Goal: Information Seeking & Learning: Learn about a topic

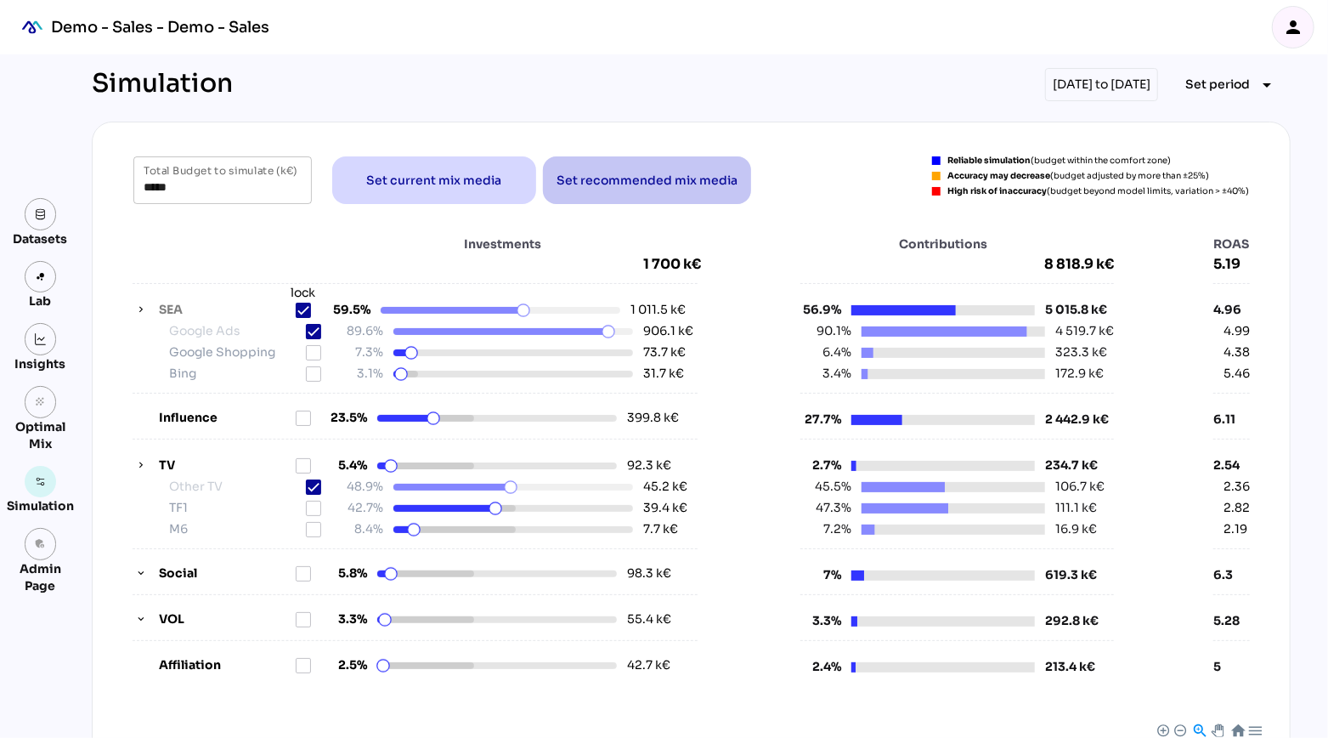
click at [650, 180] on span "Set recommended mix media" at bounding box center [647, 180] width 181 height 20
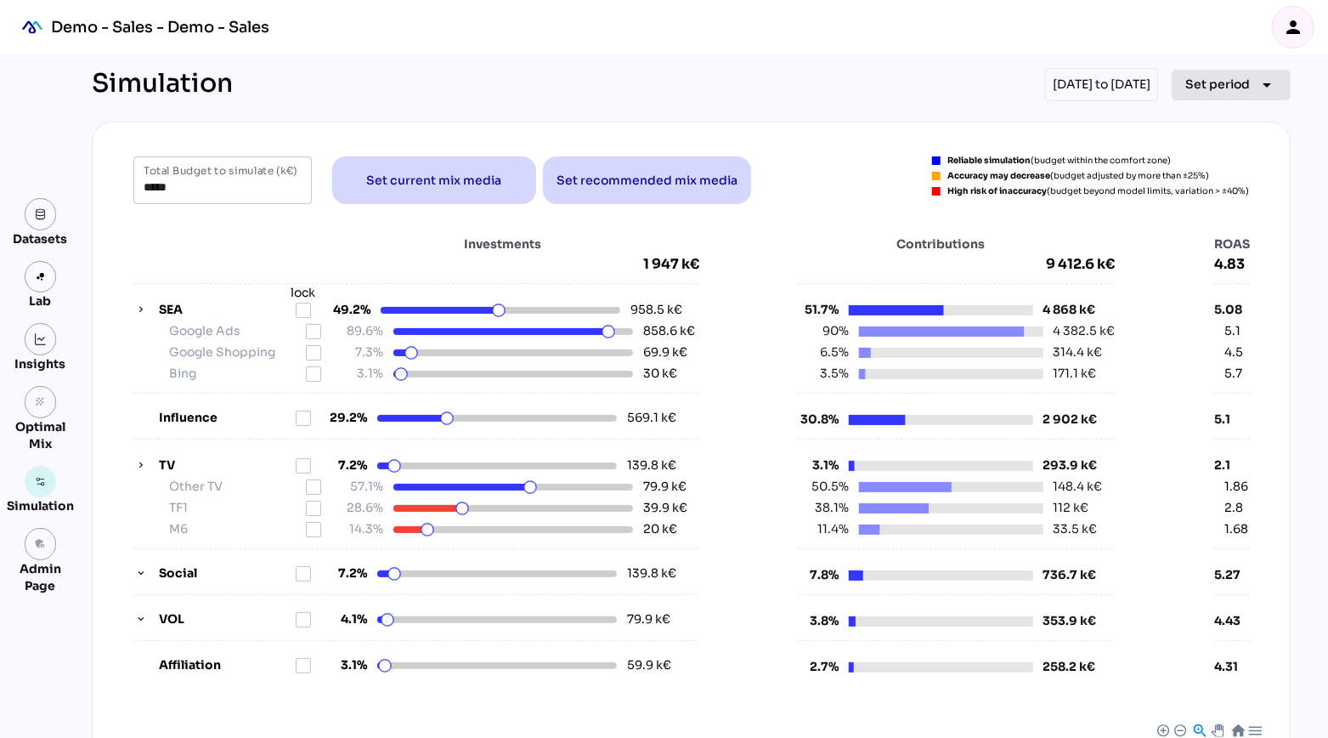
click at [1241, 83] on span "Set period" at bounding box center [1218, 84] width 65 height 20
click at [891, 139] on div "***** Total Budget to simulate (k€) Set current mix media Set recommended mix m…" at bounding box center [691, 623] width 1199 height 1003
click at [145, 306] on icon "button" at bounding box center [141, 310] width 12 height 12
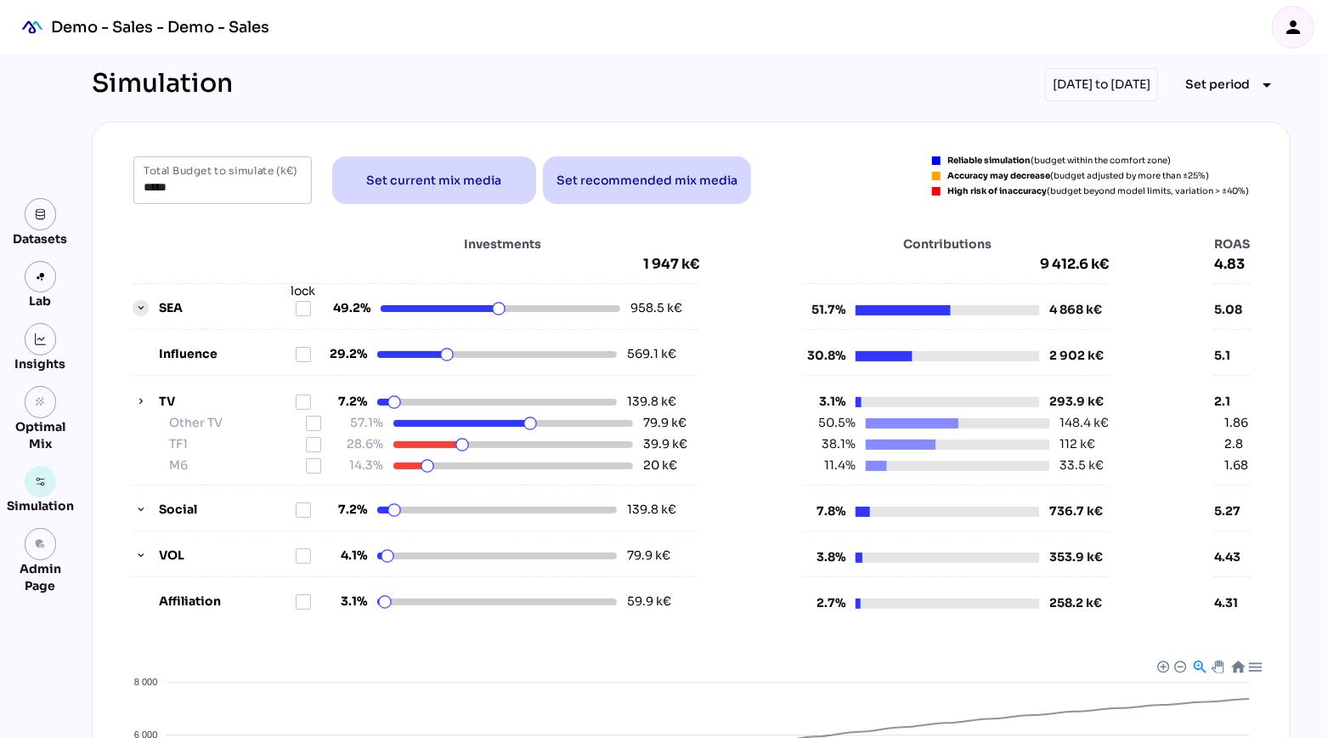
click at [145, 306] on icon "button" at bounding box center [141, 309] width 12 height 12
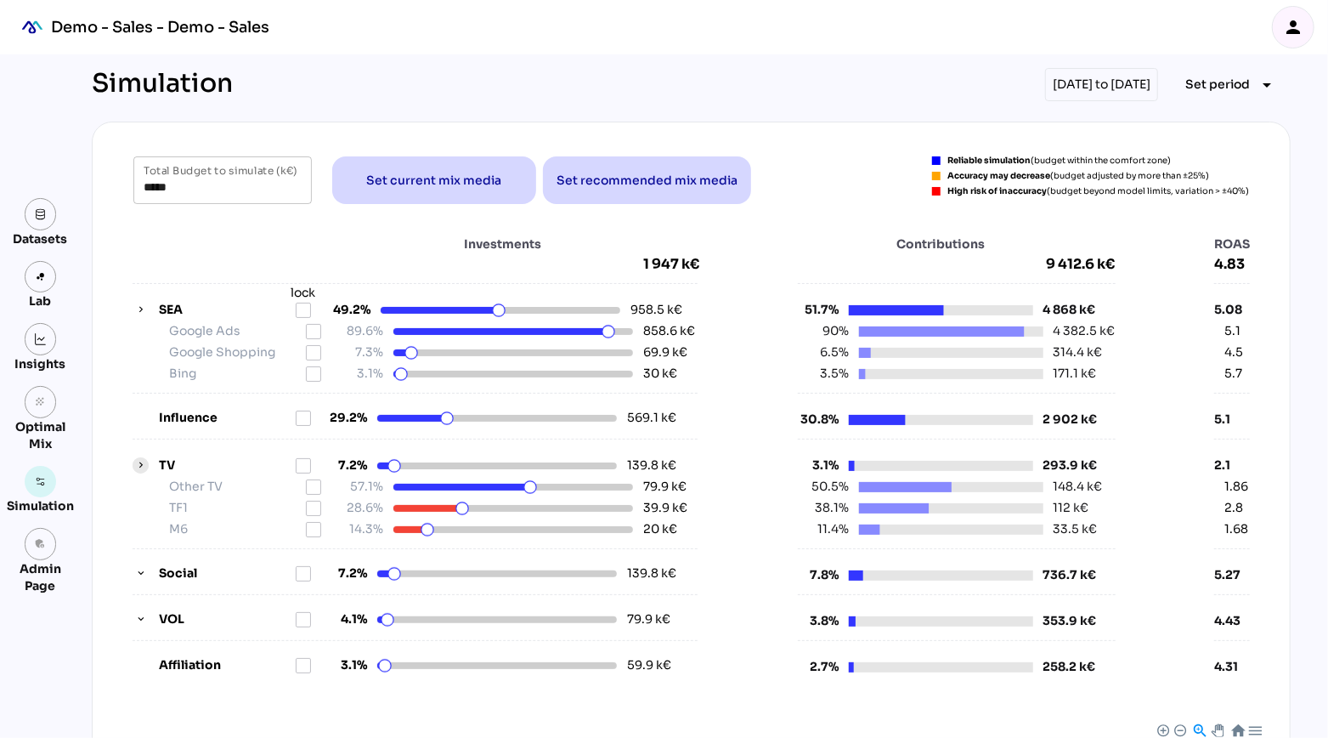
click at [139, 461] on icon "button" at bounding box center [141, 466] width 12 height 12
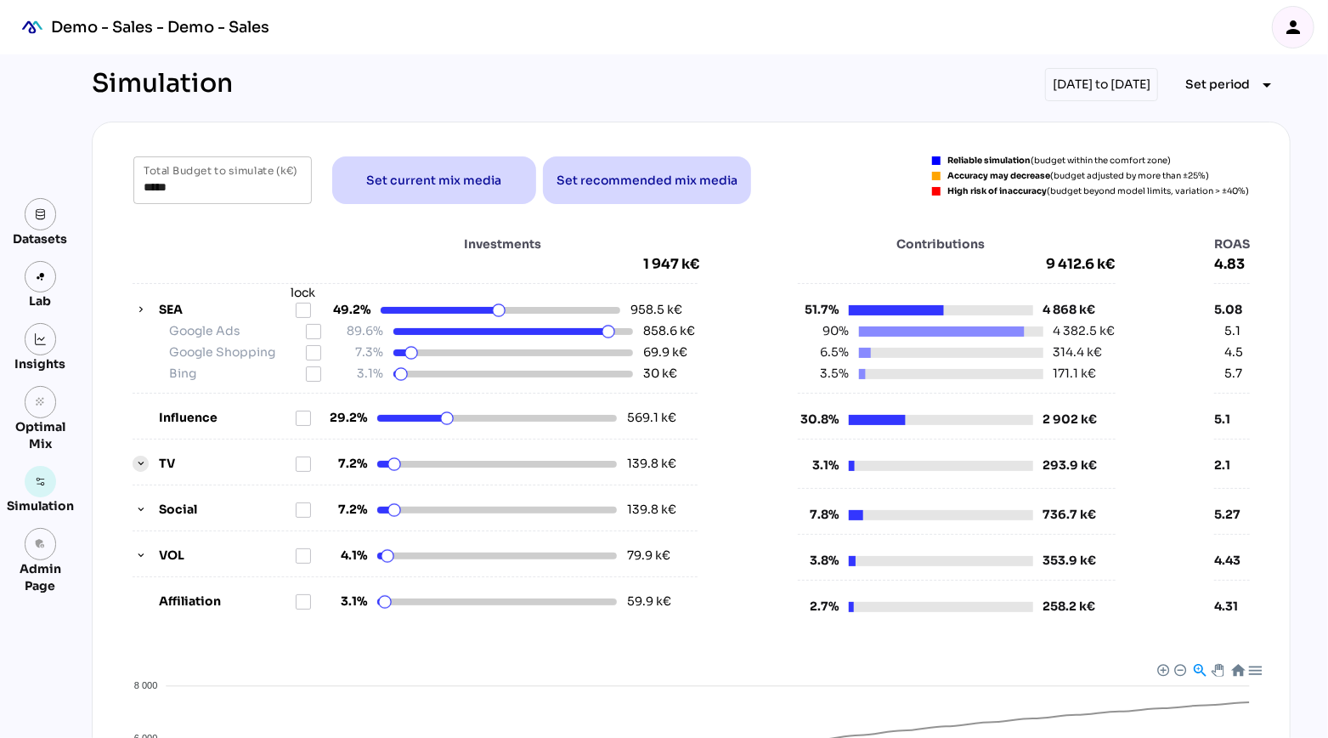
click at [139, 461] on icon "button" at bounding box center [141, 464] width 12 height 12
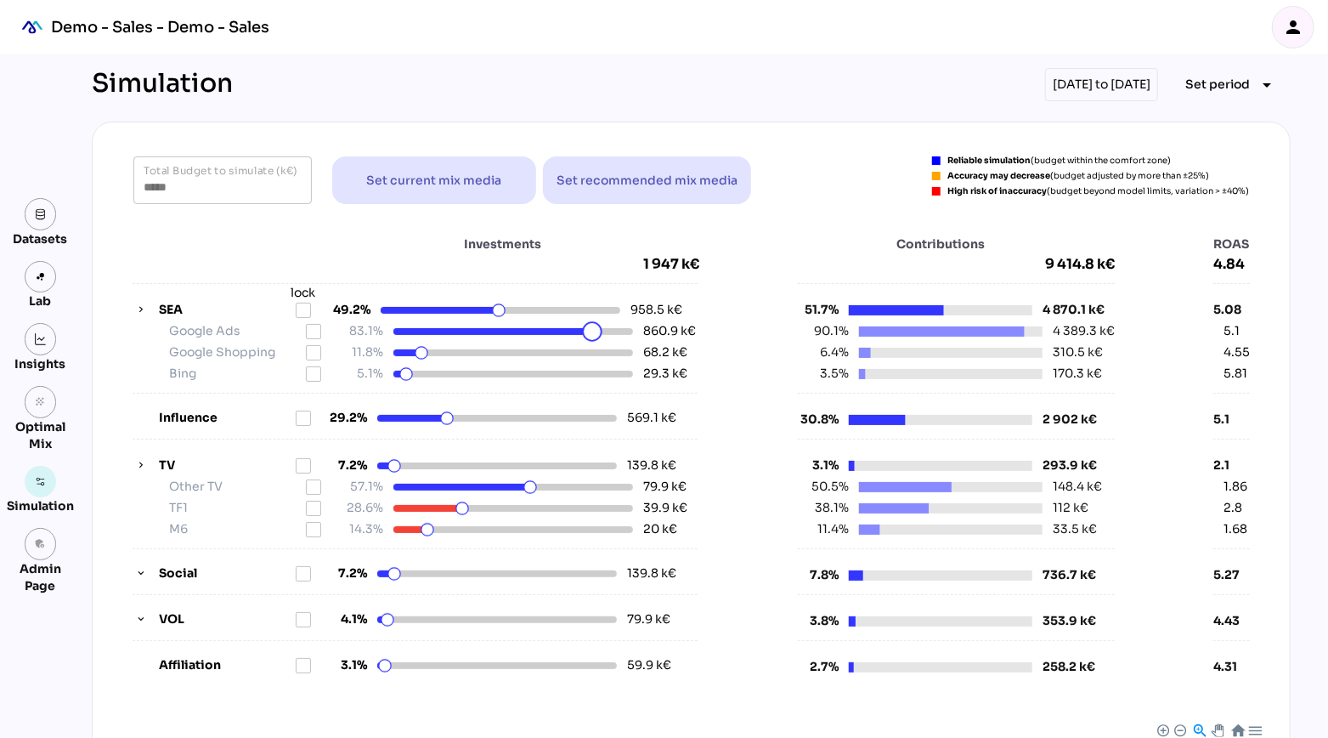
drag, startPoint x: 608, startPoint y: 331, endPoint x: 590, endPoint y: 328, distance: 19.0
click at [590, 328] on html "Demo - Sales - Demo - Sales person Datasets Lab Insights grain Optimal Mix Simu…" at bounding box center [664, 620] width 1328 height 1240
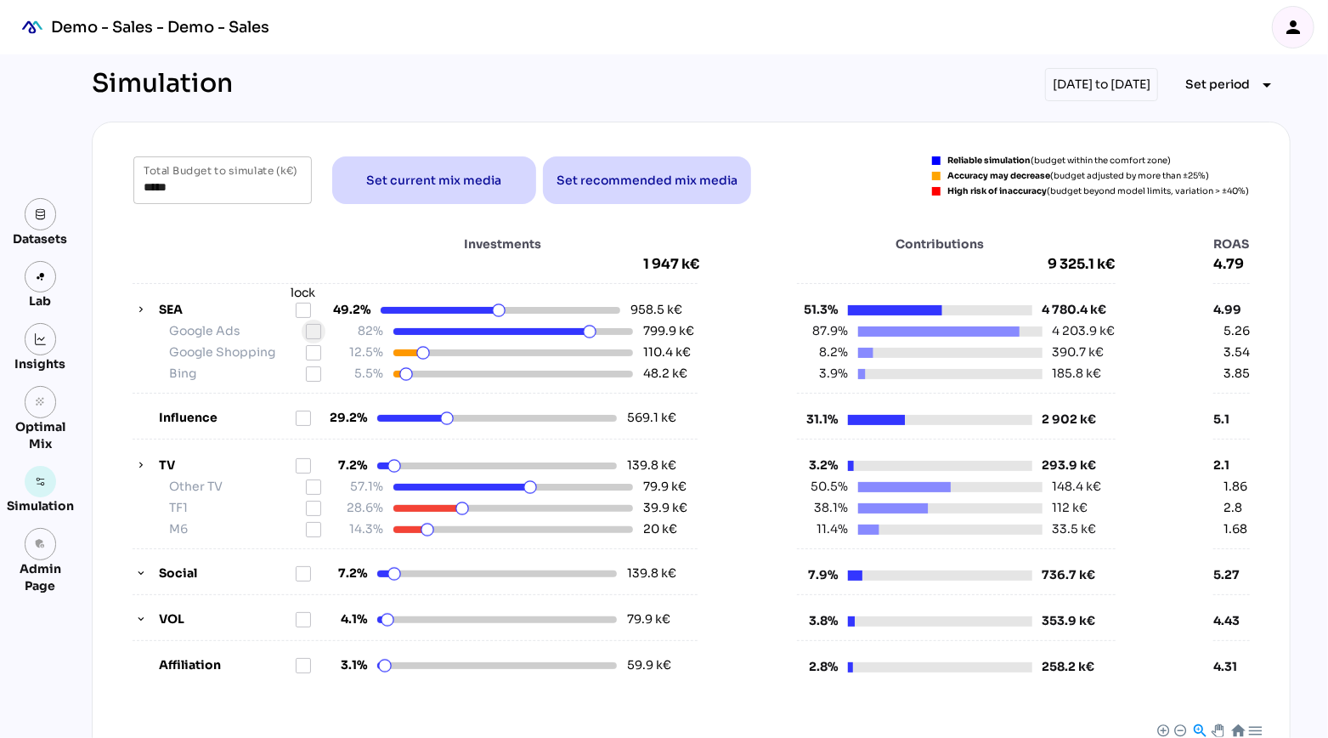
click at [317, 332] on icon at bounding box center [314, 332] width 14 height 14
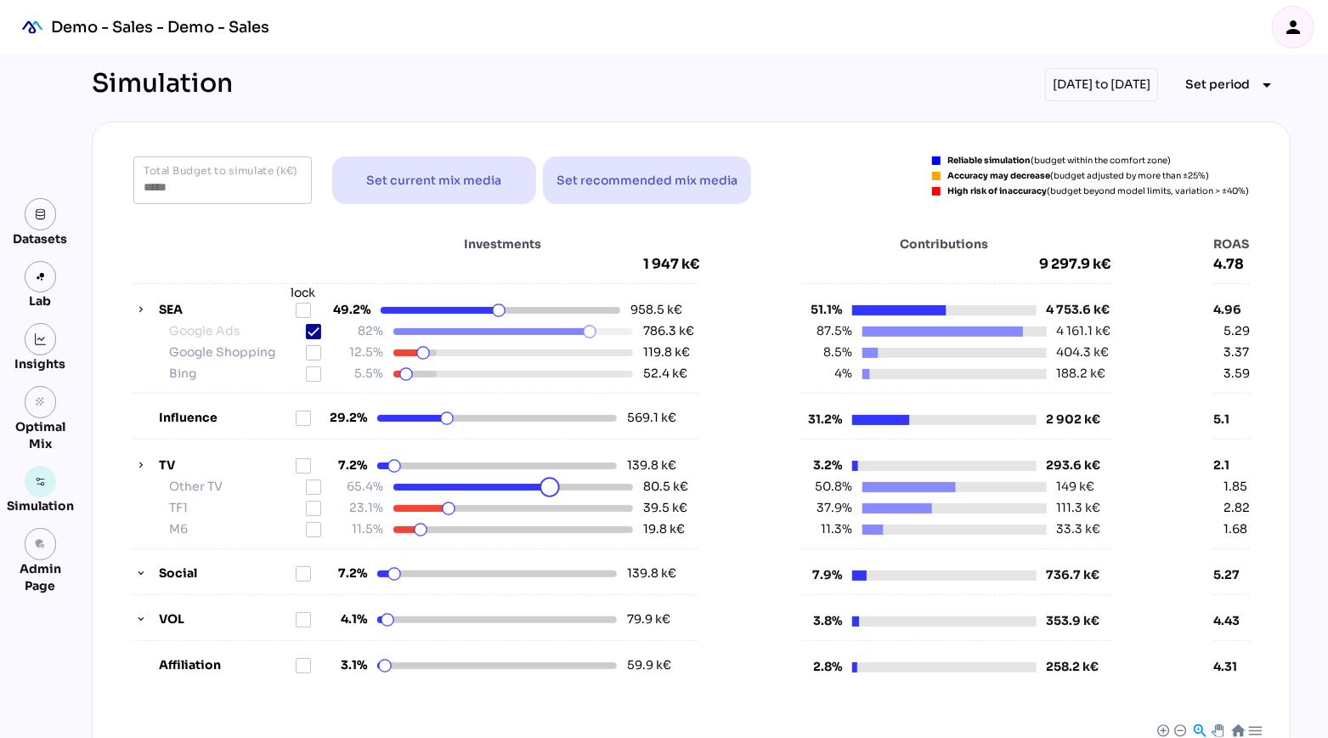
drag, startPoint x: 531, startPoint y: 487, endPoint x: 549, endPoint y: 487, distance: 17.8
click at [550, 487] on html "Demo - Sales - Demo - Sales person Datasets Lab Insights grain Optimal Mix Simu…" at bounding box center [664, 620] width 1328 height 1240
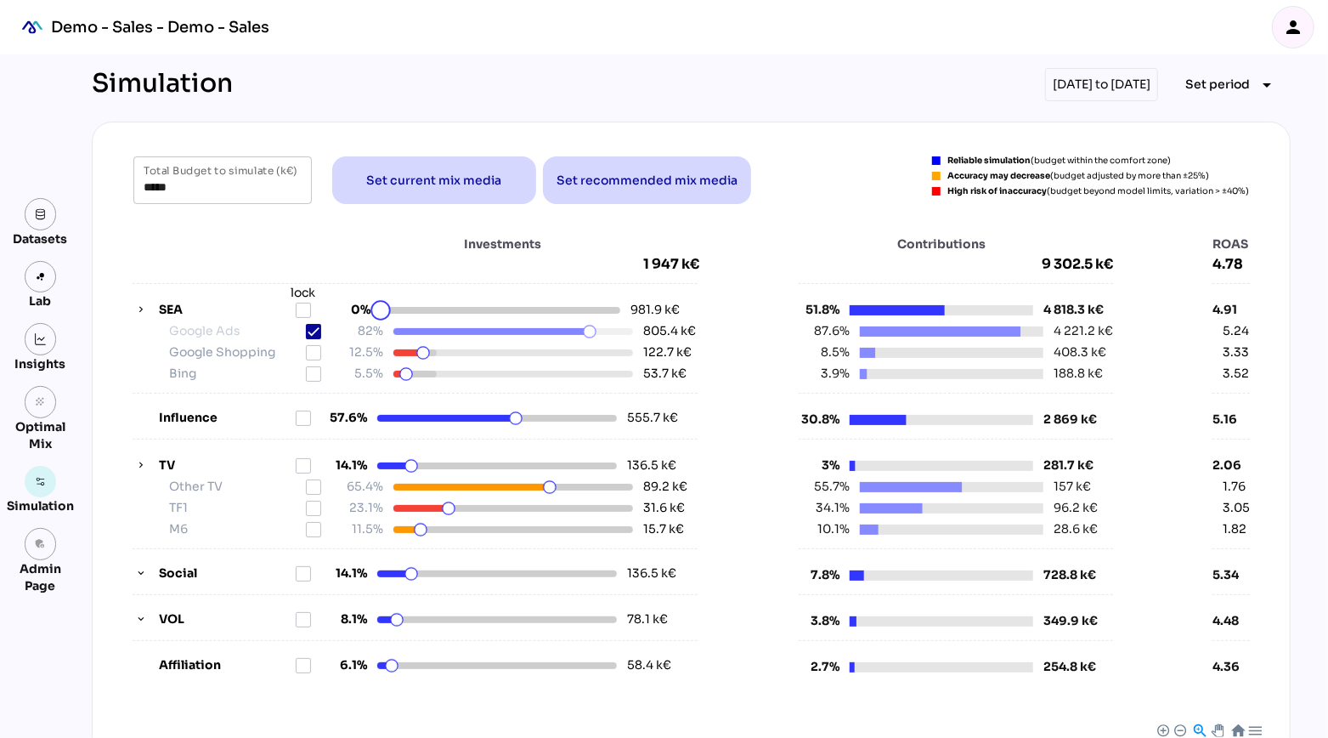
drag, startPoint x: 502, startPoint y: 306, endPoint x: 337, endPoint y: 274, distance: 168.8
click at [335, 274] on html "Demo - Sales - Demo - Sales person Datasets Lab Insights grain Optimal Mix Simu…" at bounding box center [664, 620] width 1328 height 1240
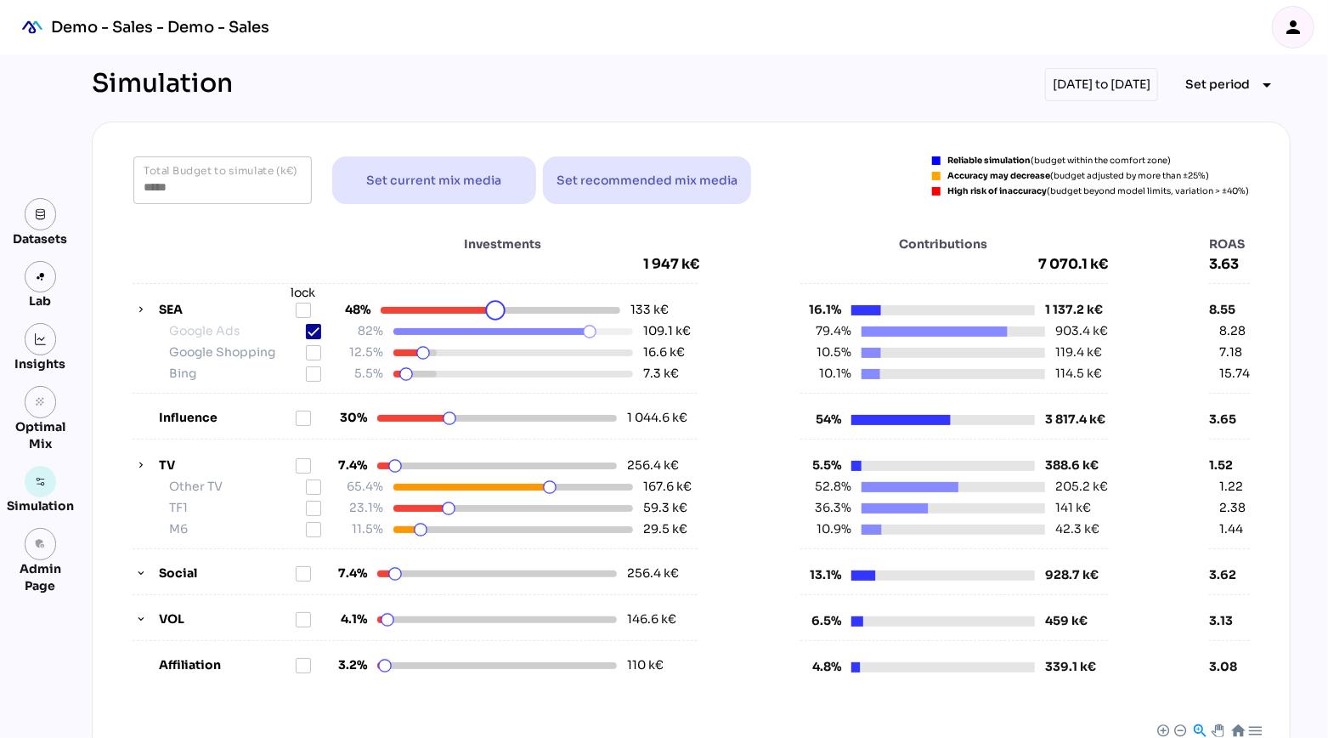
drag, startPoint x: 379, startPoint y: 312, endPoint x: 495, endPoint y: 344, distance: 120.8
click at [496, 345] on html "Demo - Sales - Demo - Sales person Datasets Lab Insights grain Optimal Mix Simu…" at bounding box center [664, 620] width 1328 height 1240
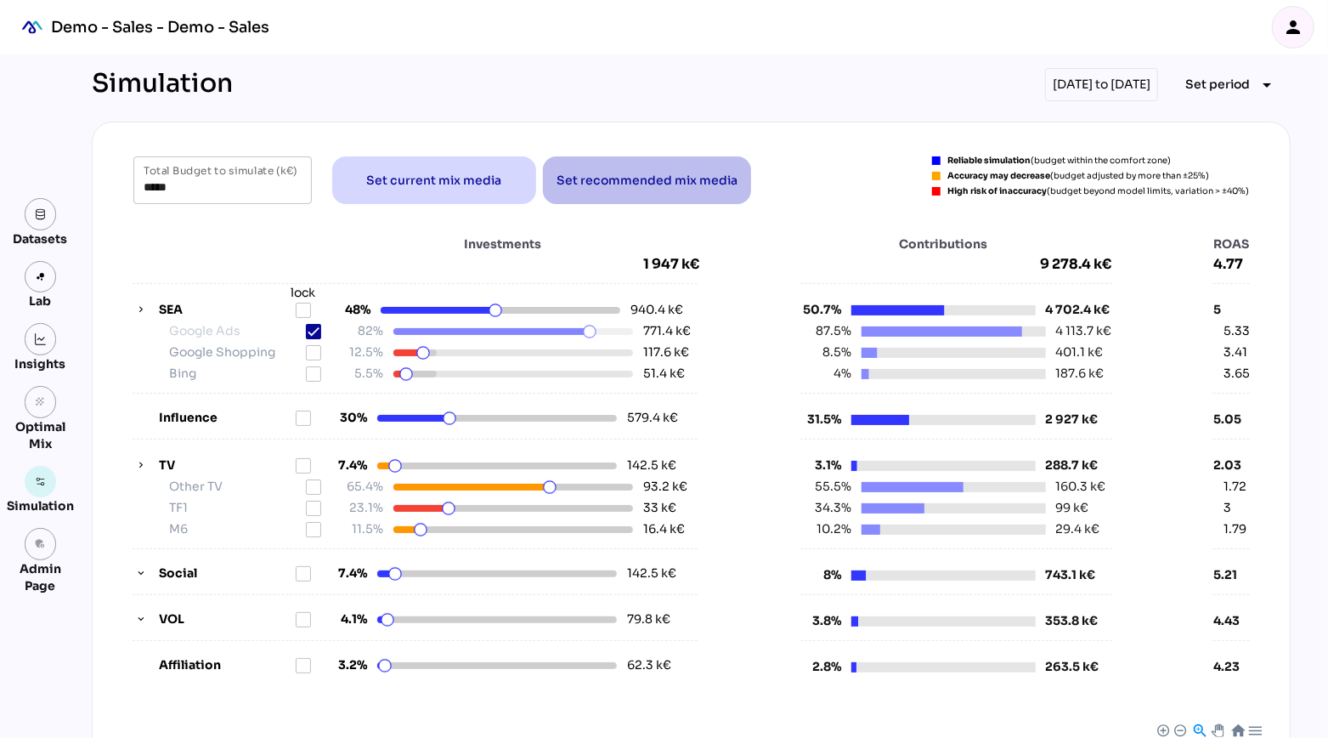
click at [636, 191] on span "Set recommended mix media" at bounding box center [647, 180] width 181 height 41
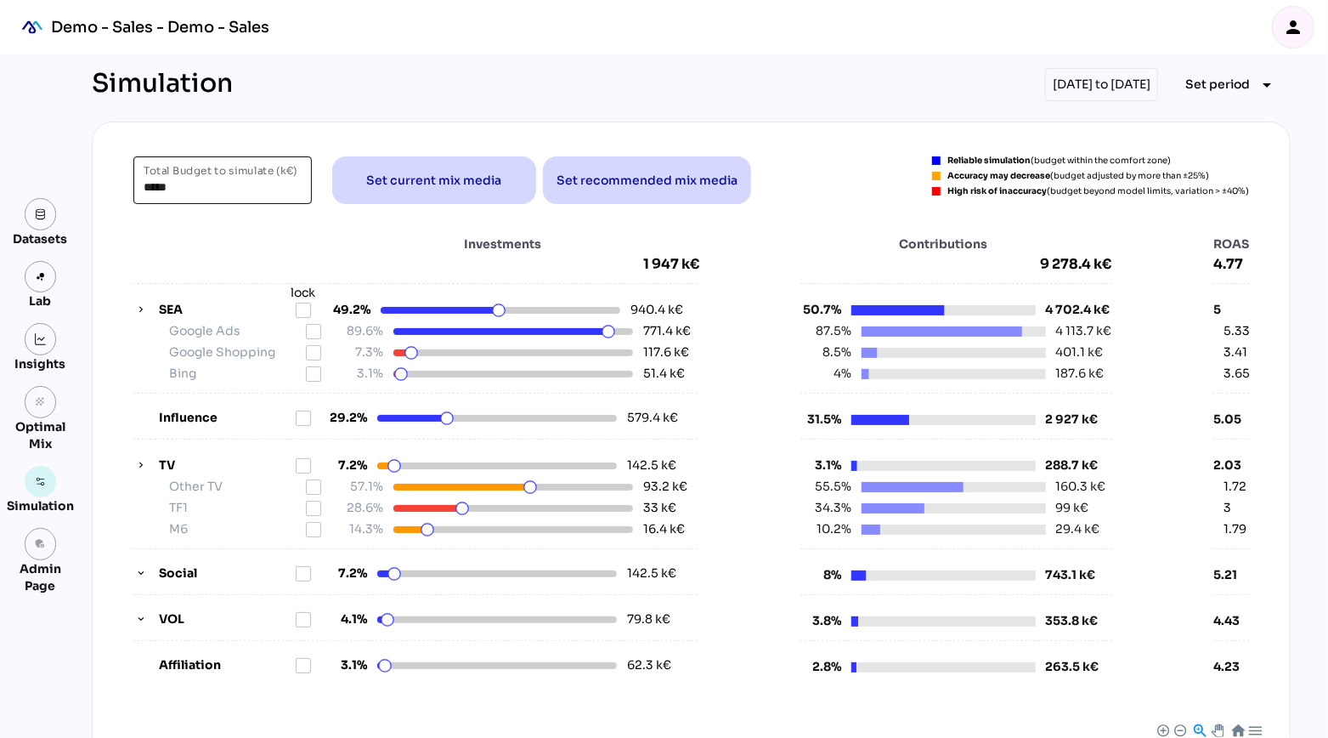
type input "*****"
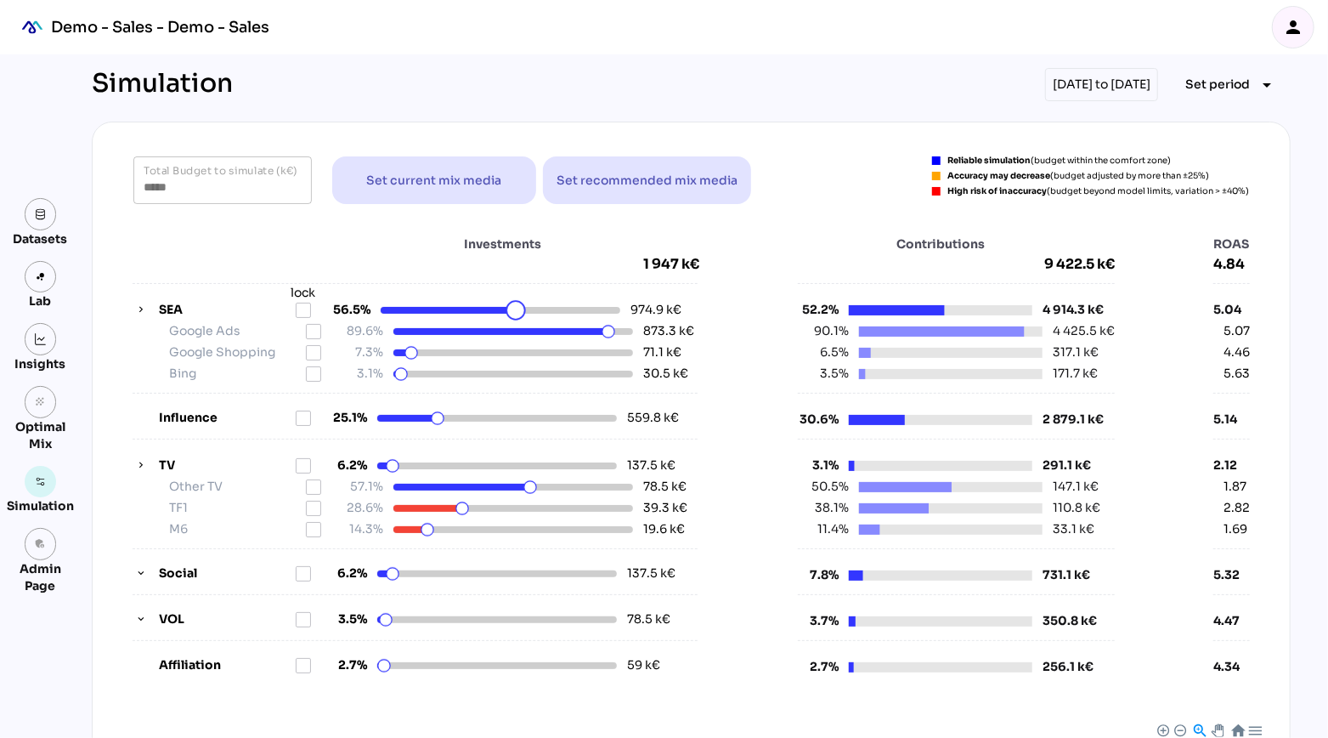
drag, startPoint x: 501, startPoint y: 308, endPoint x: 517, endPoint y: 313, distance: 15.9
click at [517, 313] on html "Demo - Sales - Demo - Sales person Datasets Lab Insights grain Optimal Mix Simu…" at bounding box center [664, 620] width 1328 height 1240
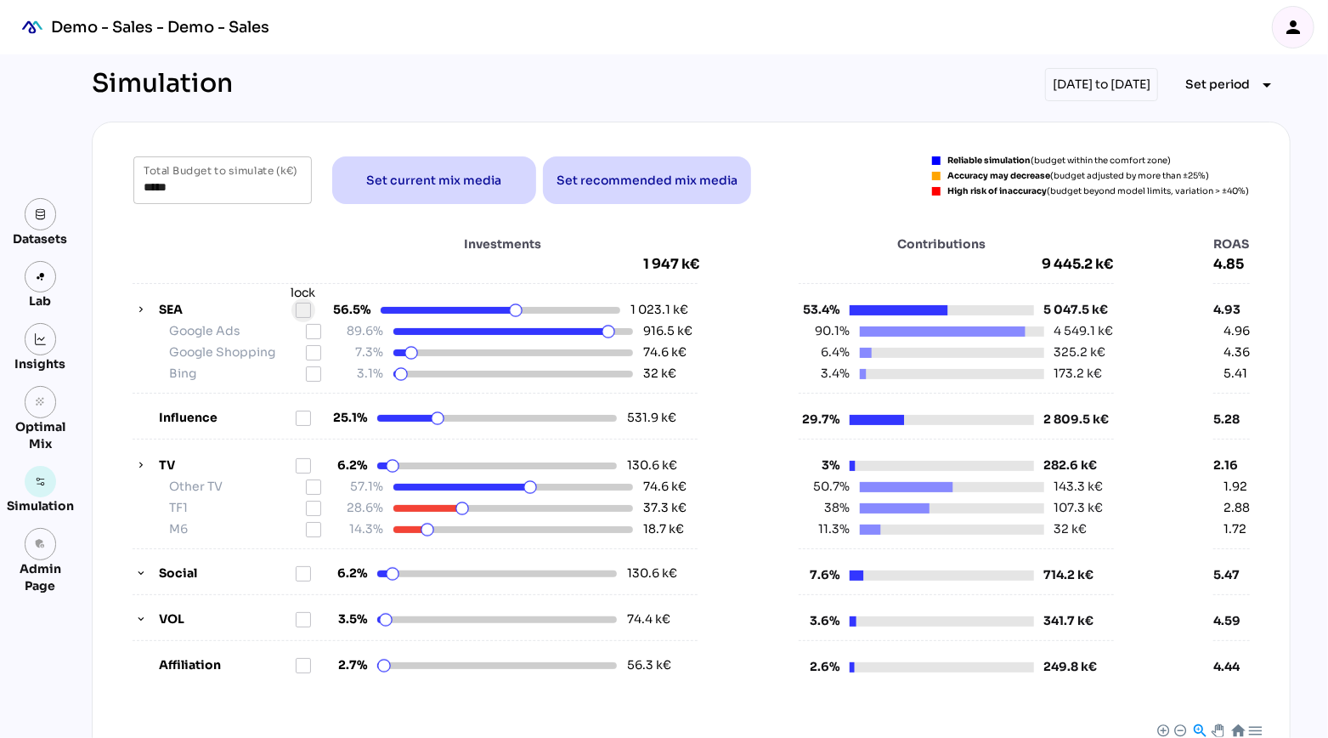
click at [303, 308] on icon at bounding box center [304, 310] width 14 height 14
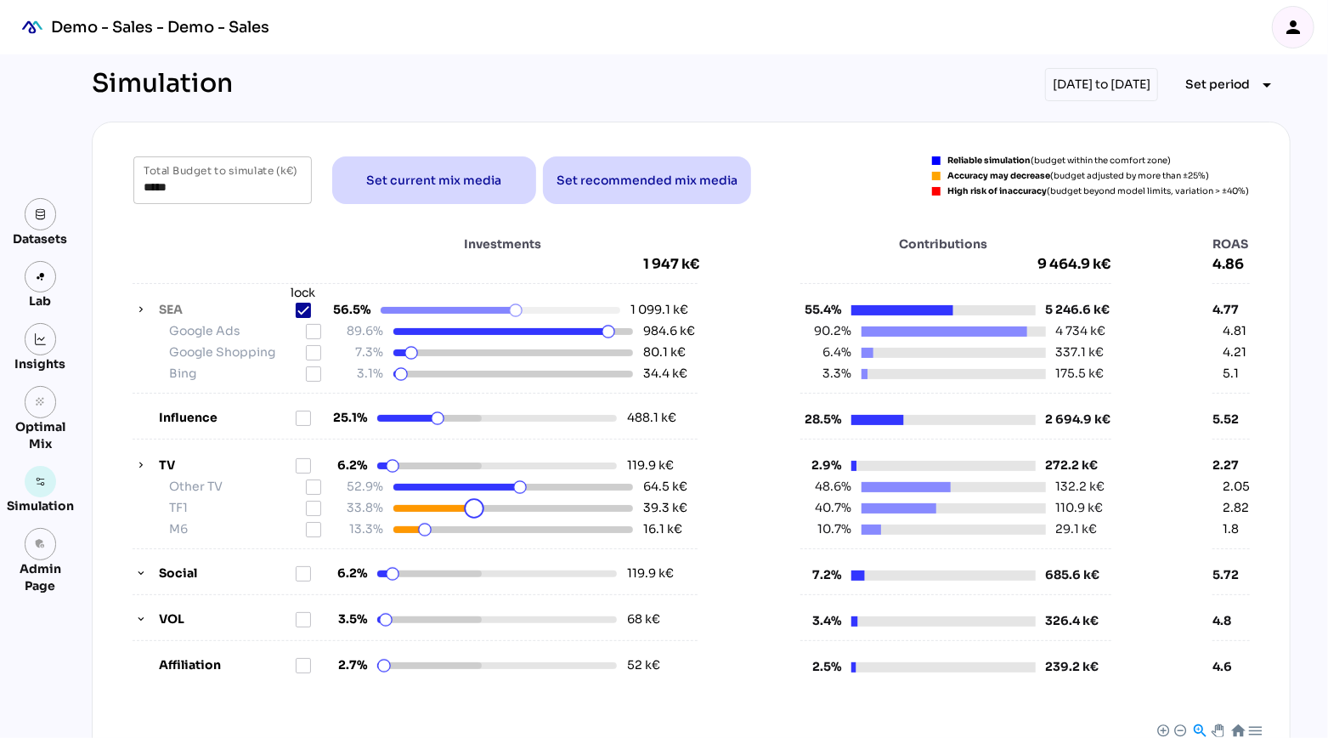
drag, startPoint x: 461, startPoint y: 506, endPoint x: 473, endPoint y: 506, distance: 11.1
click at [473, 506] on html "Demo - Sales - Demo - Sales person Datasets Lab Insights grain Optimal Mix Simu…" at bounding box center [664, 620] width 1328 height 1240
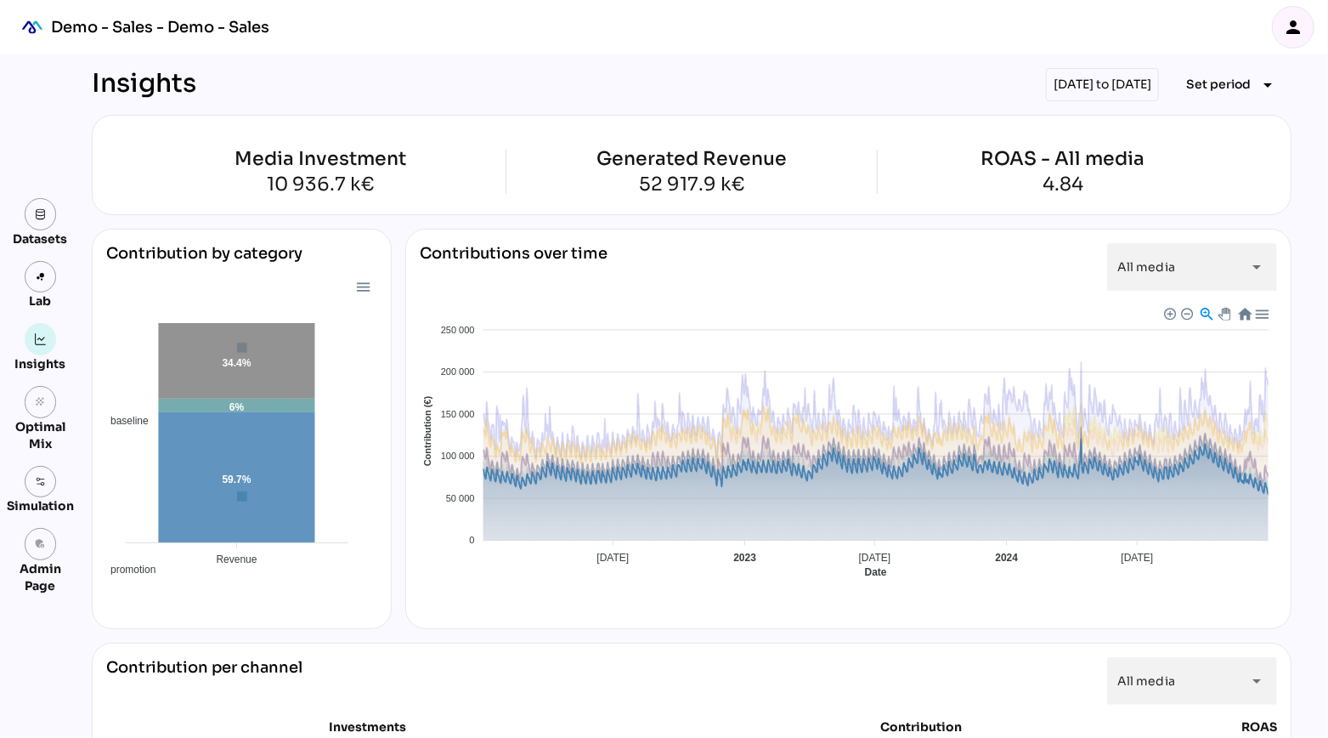
click at [463, 715] on span "Baseline" at bounding box center [437, 721] width 52 height 12
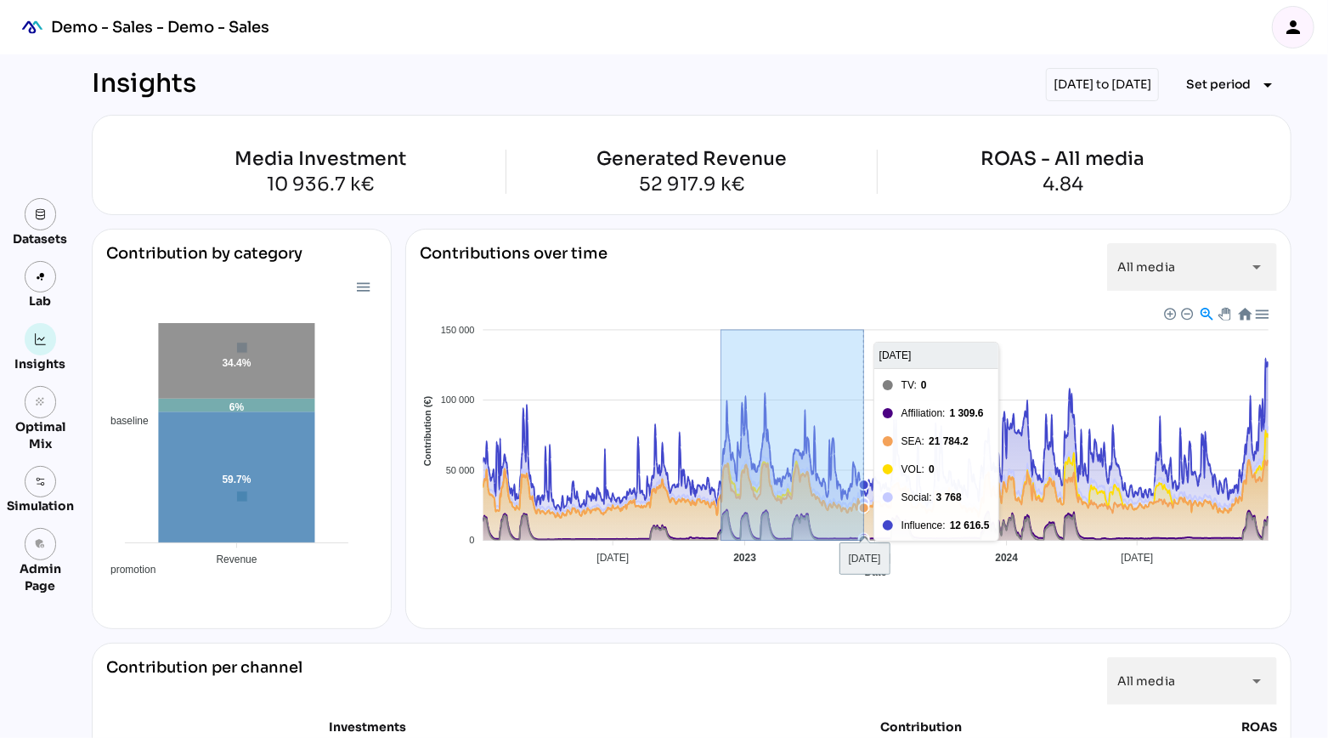
drag, startPoint x: 722, startPoint y: 428, endPoint x: 863, endPoint y: 475, distance: 149.4
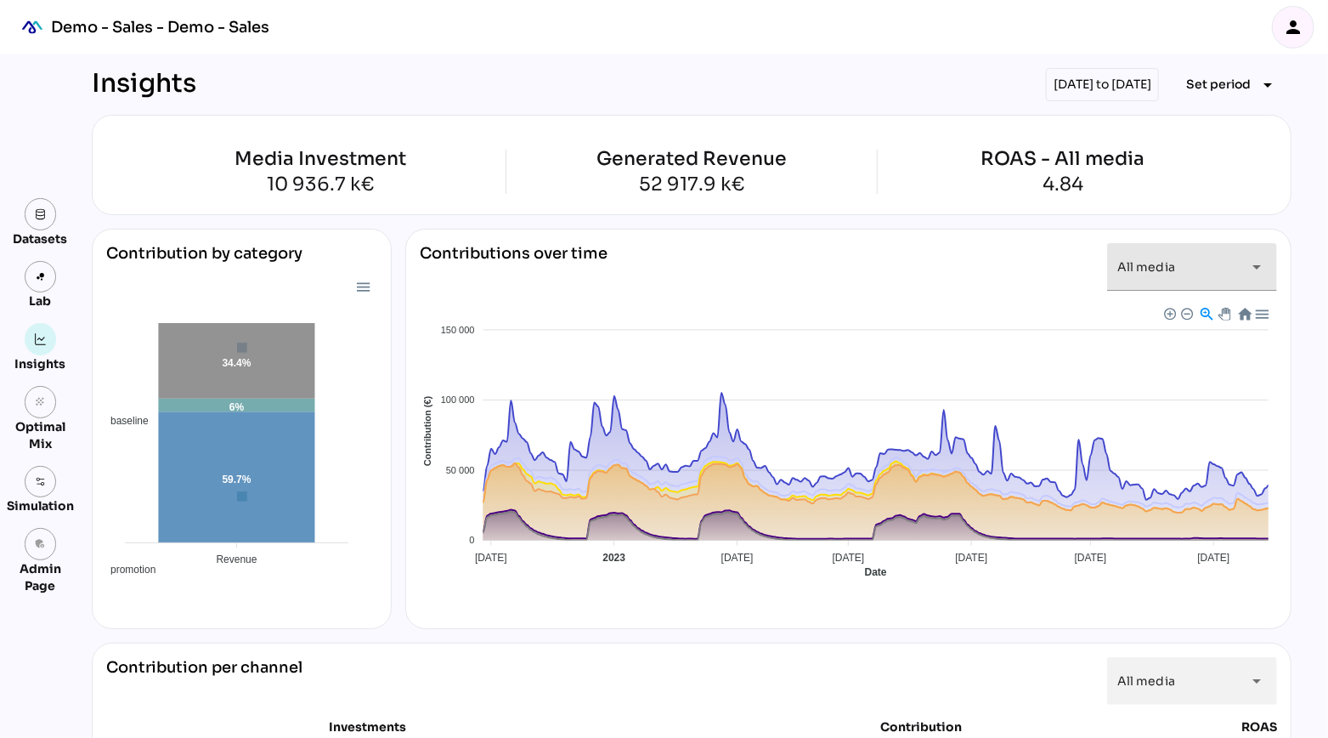
click at [1167, 259] on span "All media" at bounding box center [1147, 266] width 58 height 15
click at [1212, 88] on span "Set period" at bounding box center [1218, 84] width 65 height 20
click at [1186, 167] on div "Year" at bounding box center [1205, 162] width 79 height 14
click at [1177, 204] on div "Half-year" at bounding box center [1205, 202] width 79 height 14
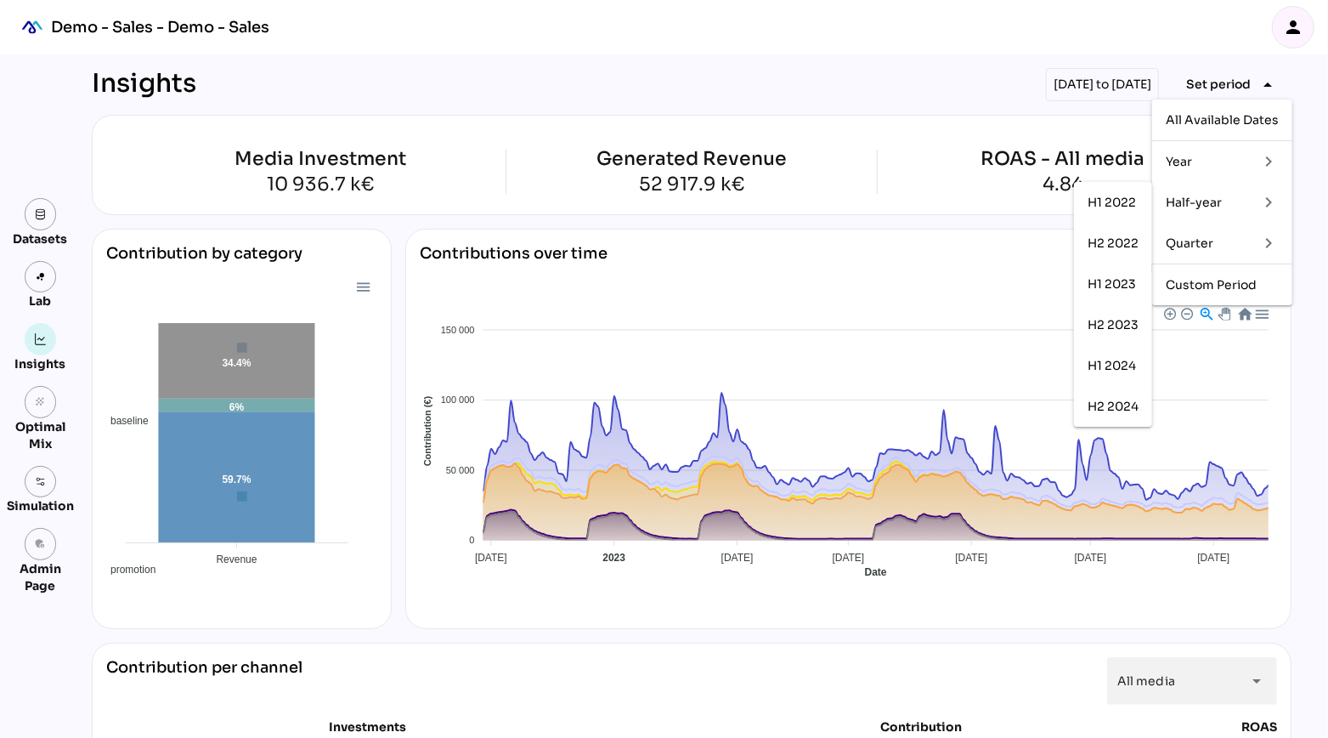
click at [1180, 248] on div "Quarter" at bounding box center [1205, 243] width 79 height 14
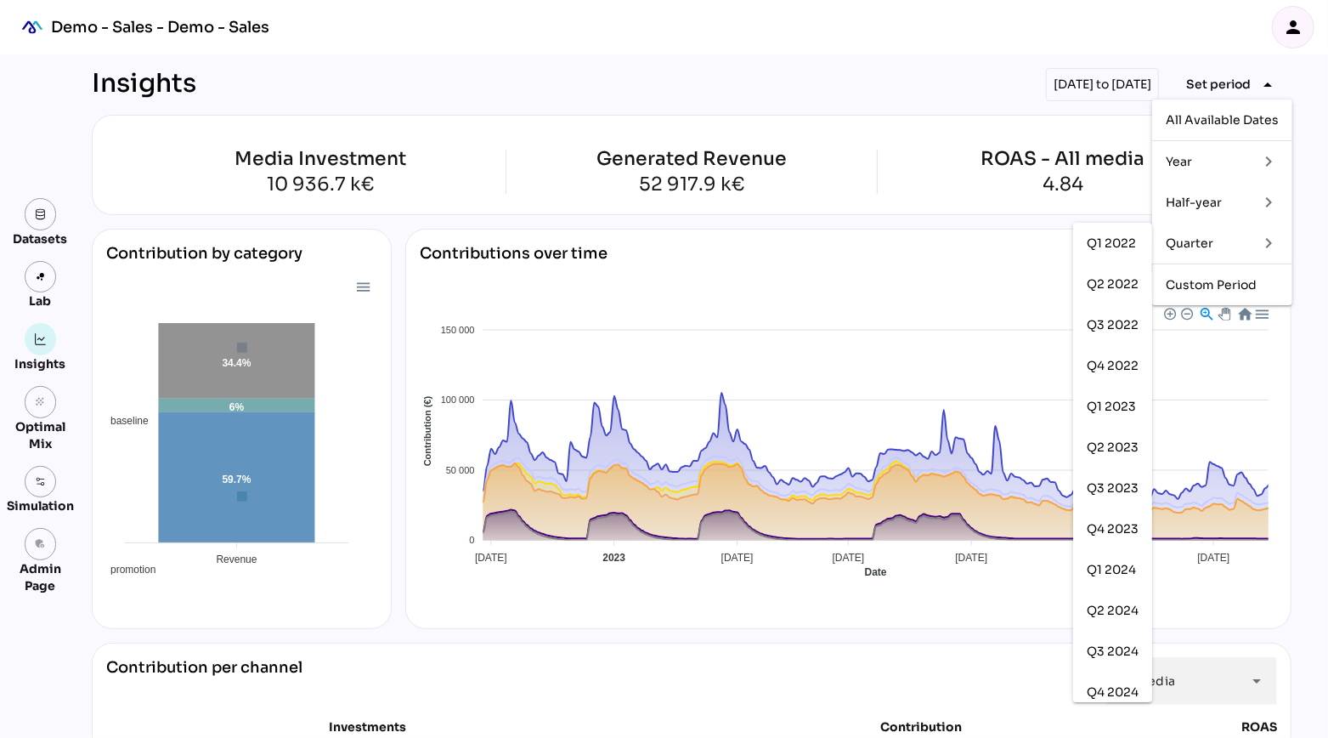
click at [819, 74] on div "Insights 01/07/2024 to 31/12/2024 Set period arrow_drop_down" at bounding box center [692, 84] width 1200 height 33
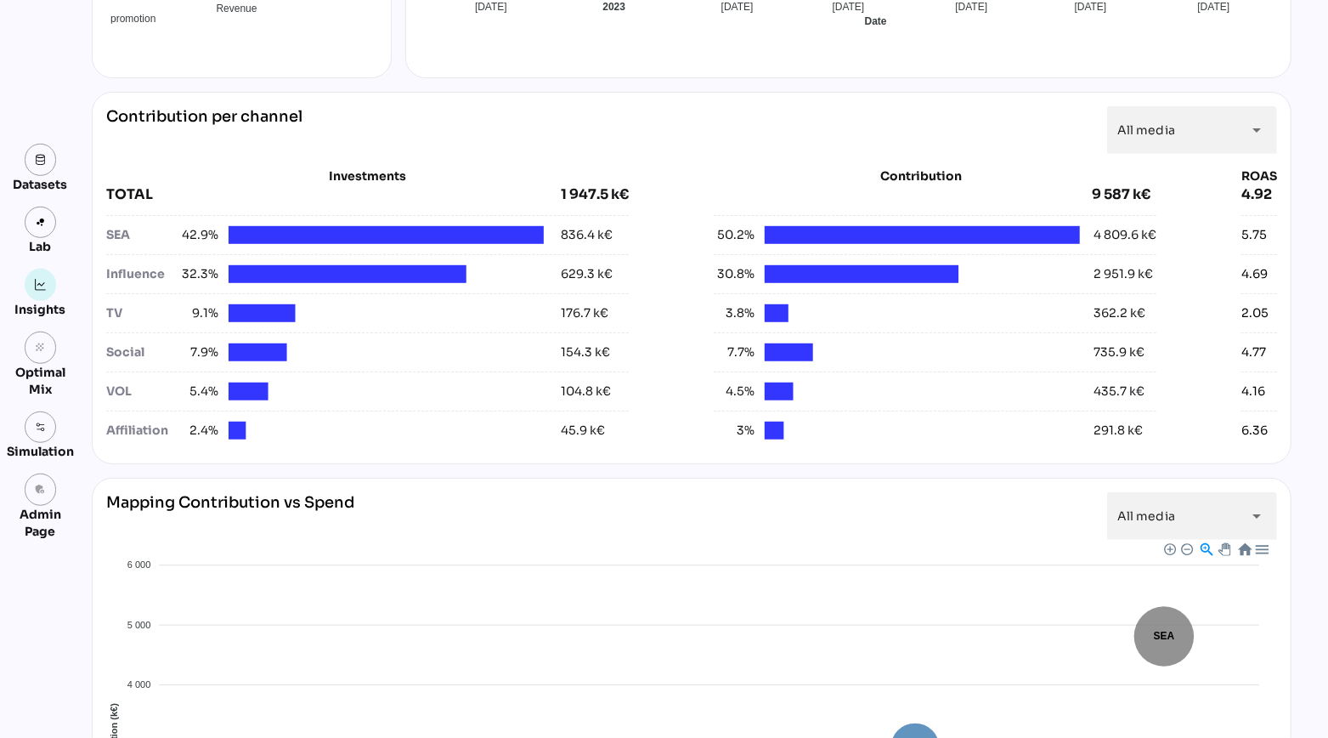
scroll to position [574, 0]
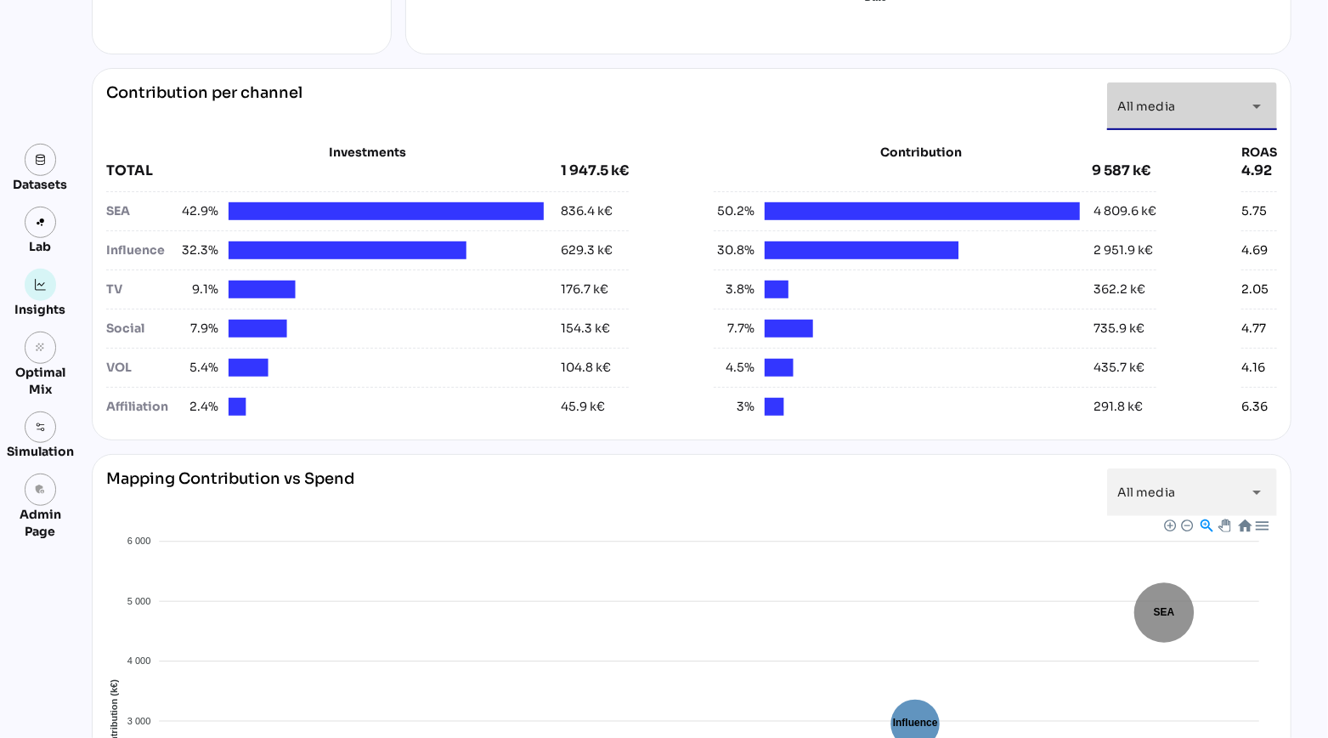
click at [1205, 115] on div "All media *********" at bounding box center [1177, 106] width 119 height 48
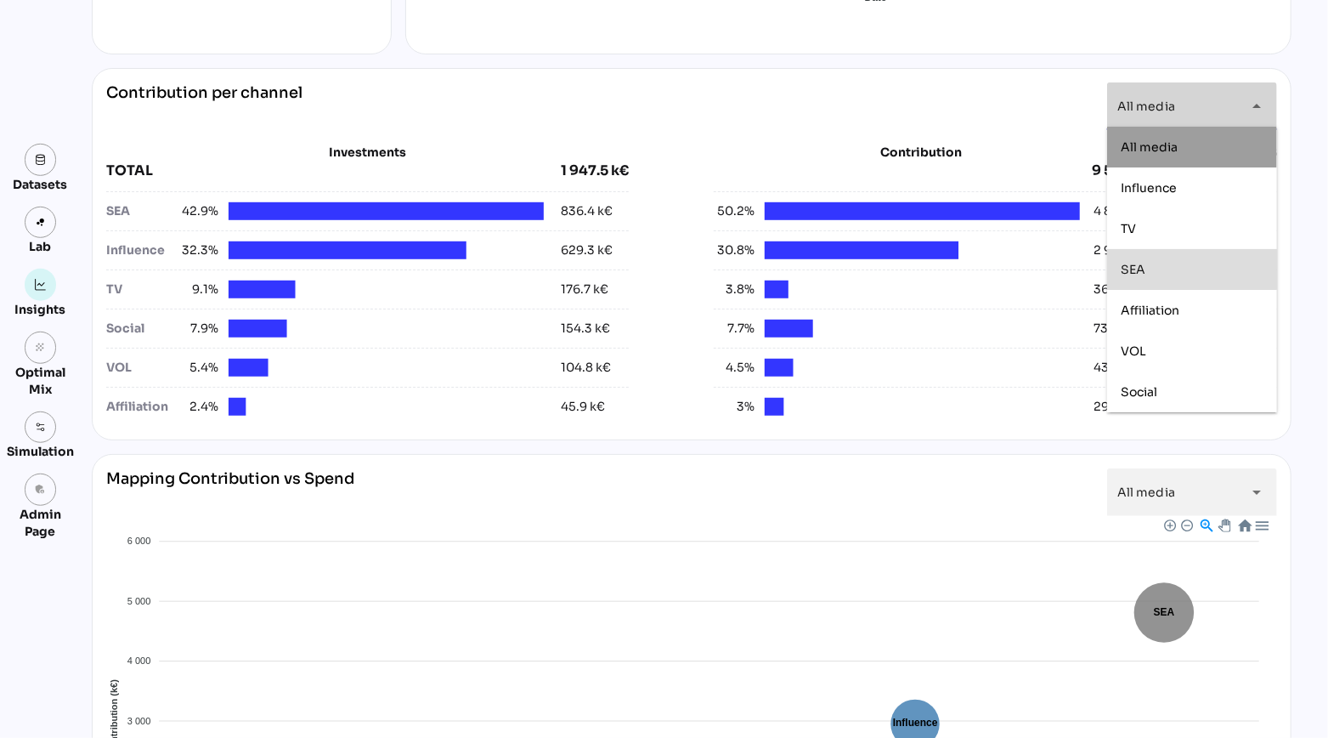
click at [1160, 267] on div "SEA" at bounding box center [1192, 270] width 143 height 14
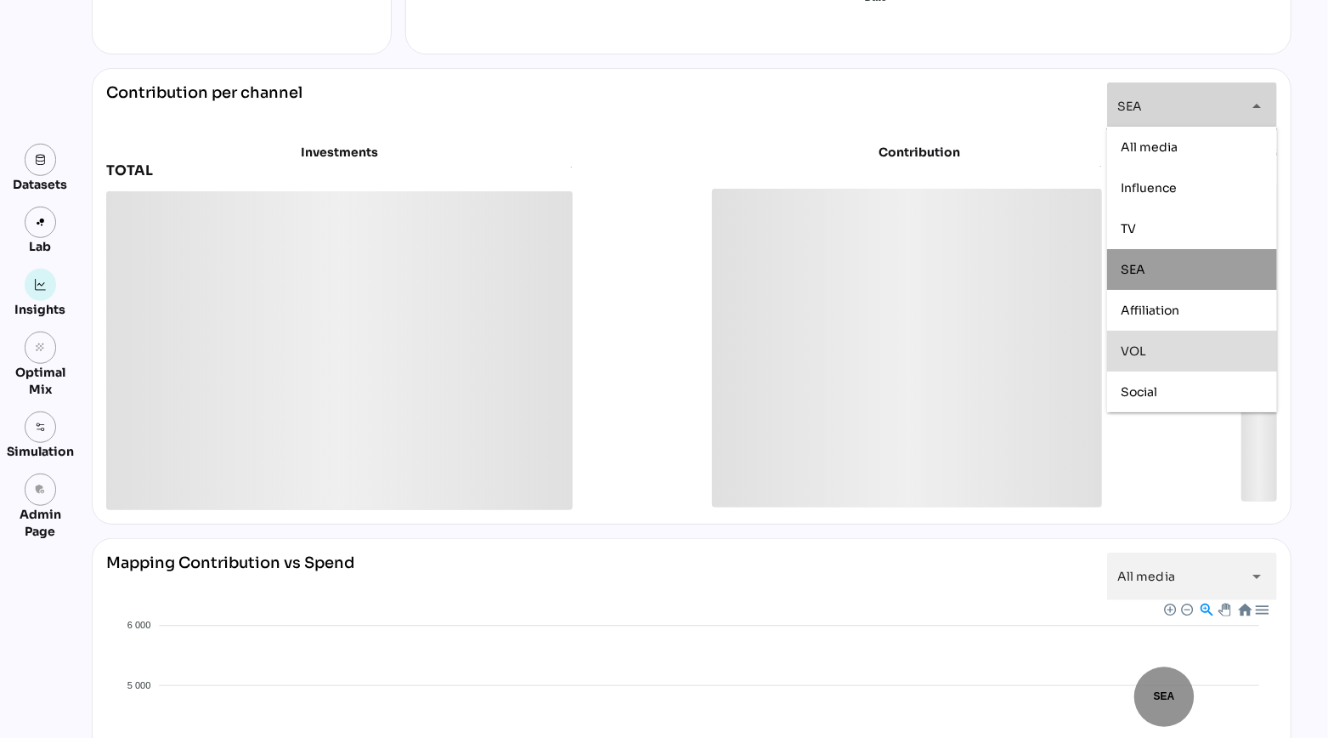
click at [1152, 356] on div "VOL" at bounding box center [1192, 351] width 143 height 14
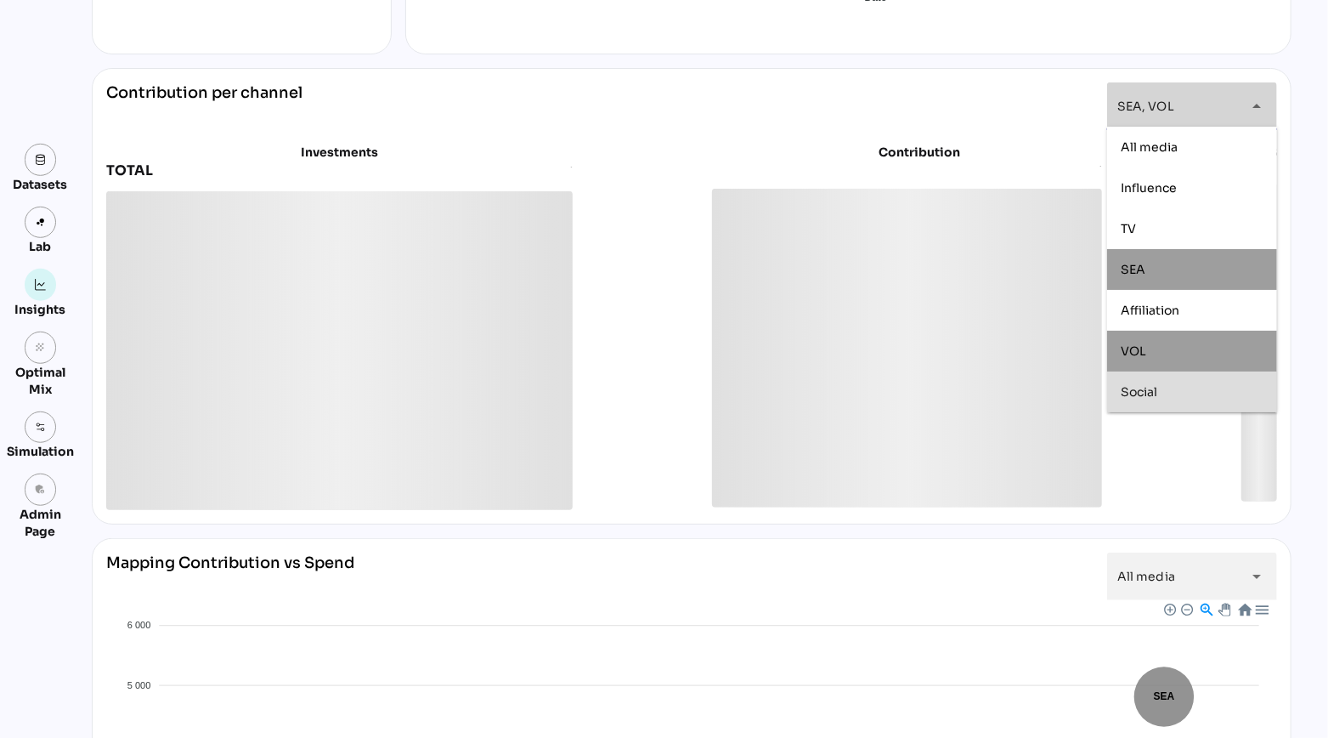
click at [1155, 387] on span "Social" at bounding box center [1139, 391] width 37 height 15
type input "**********"
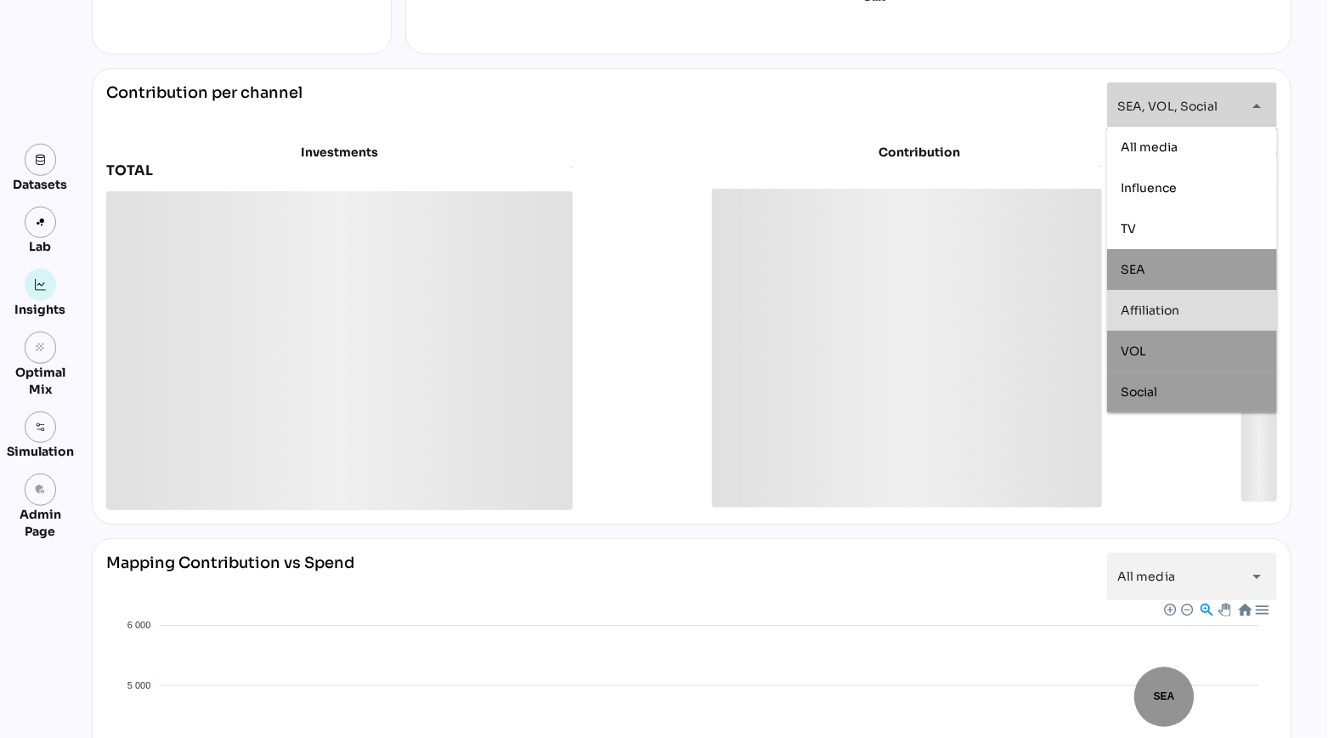
click at [972, 121] on div "**********" at bounding box center [691, 106] width 1171 height 48
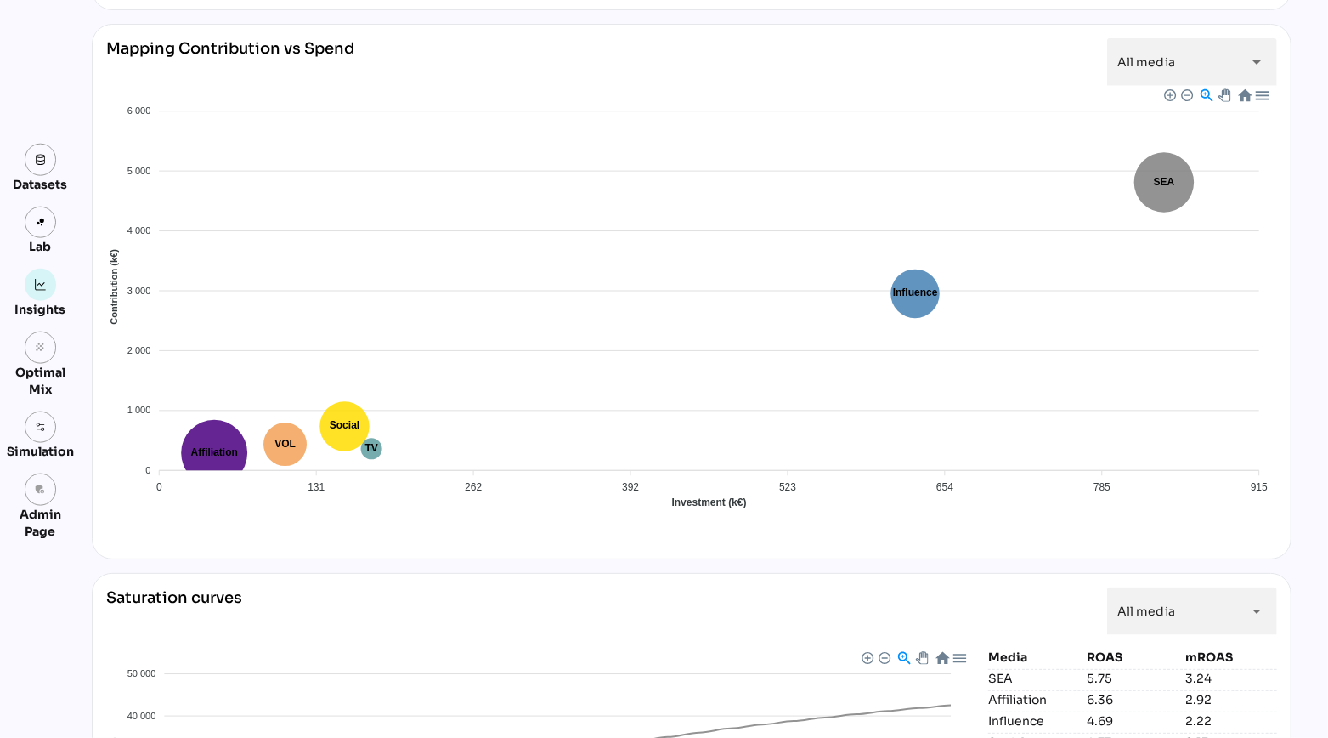
scroll to position [1323, 0]
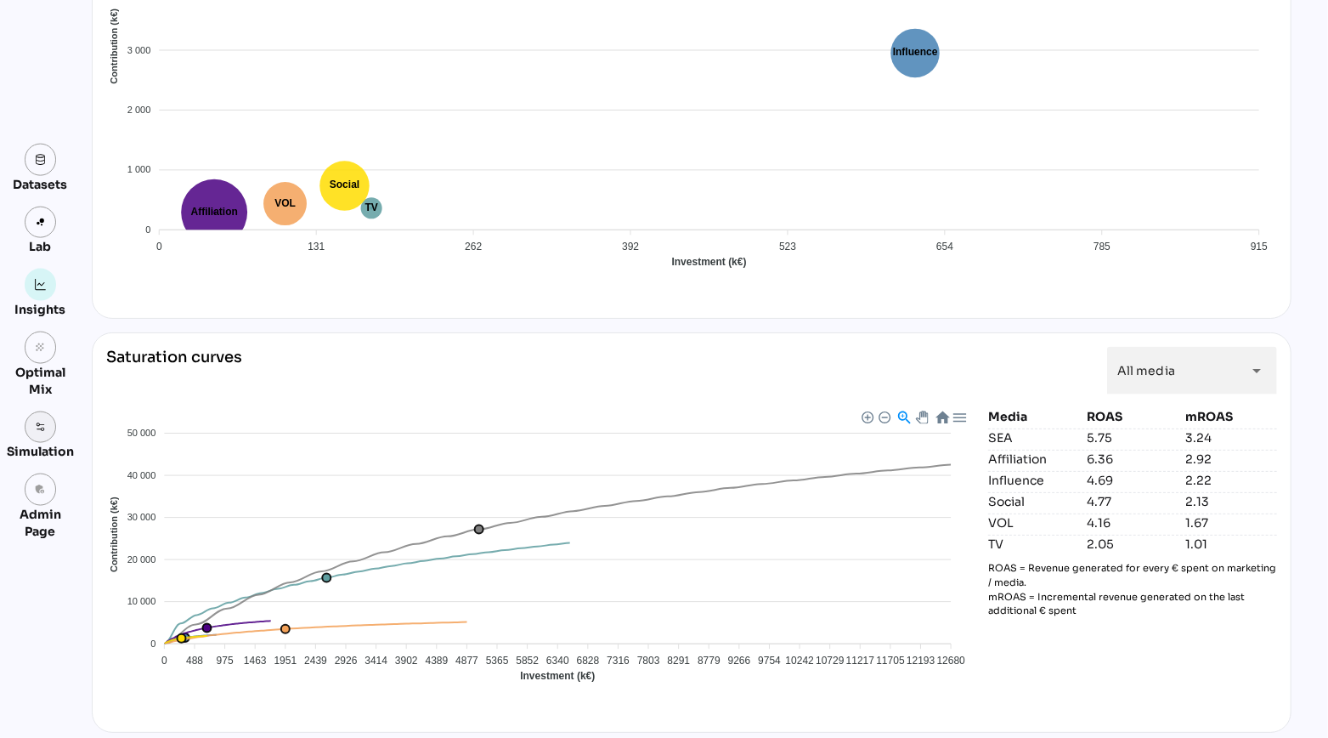
click at [41, 432] on img at bounding box center [41, 428] width 12 height 12
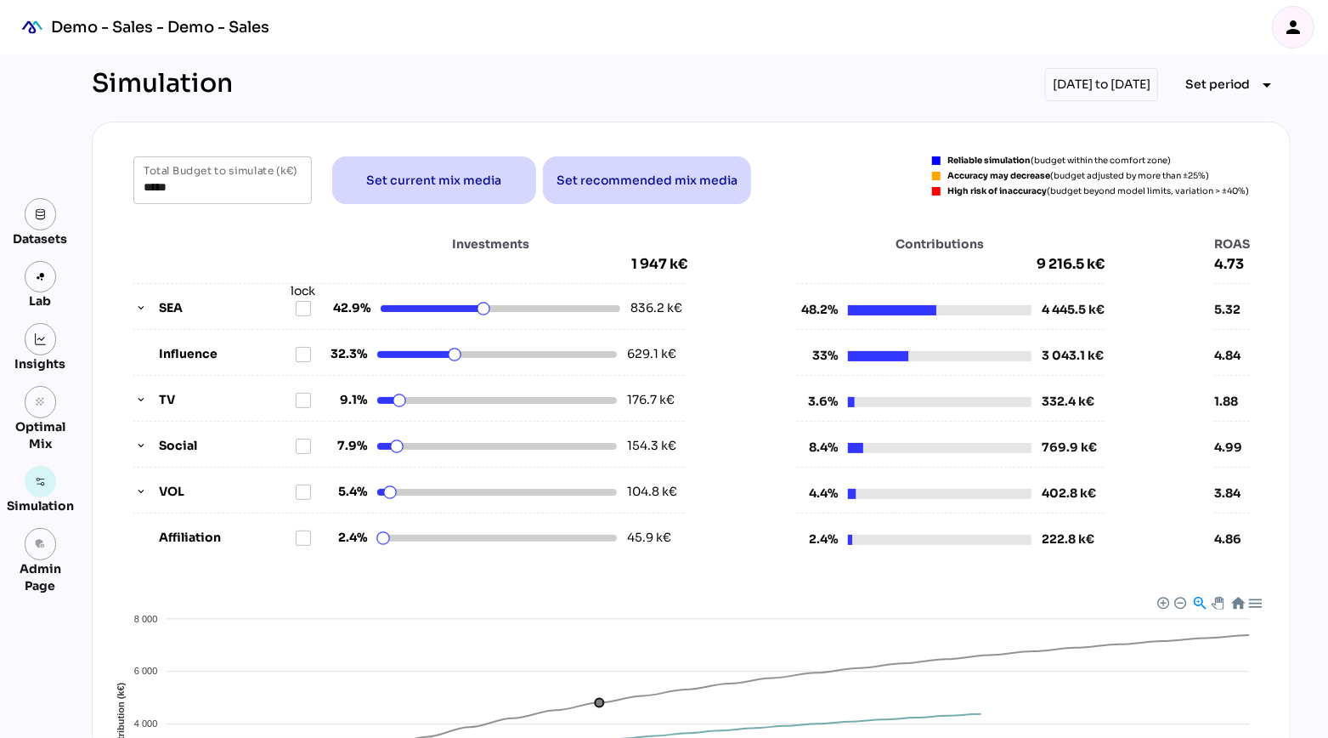
scroll to position [371, 0]
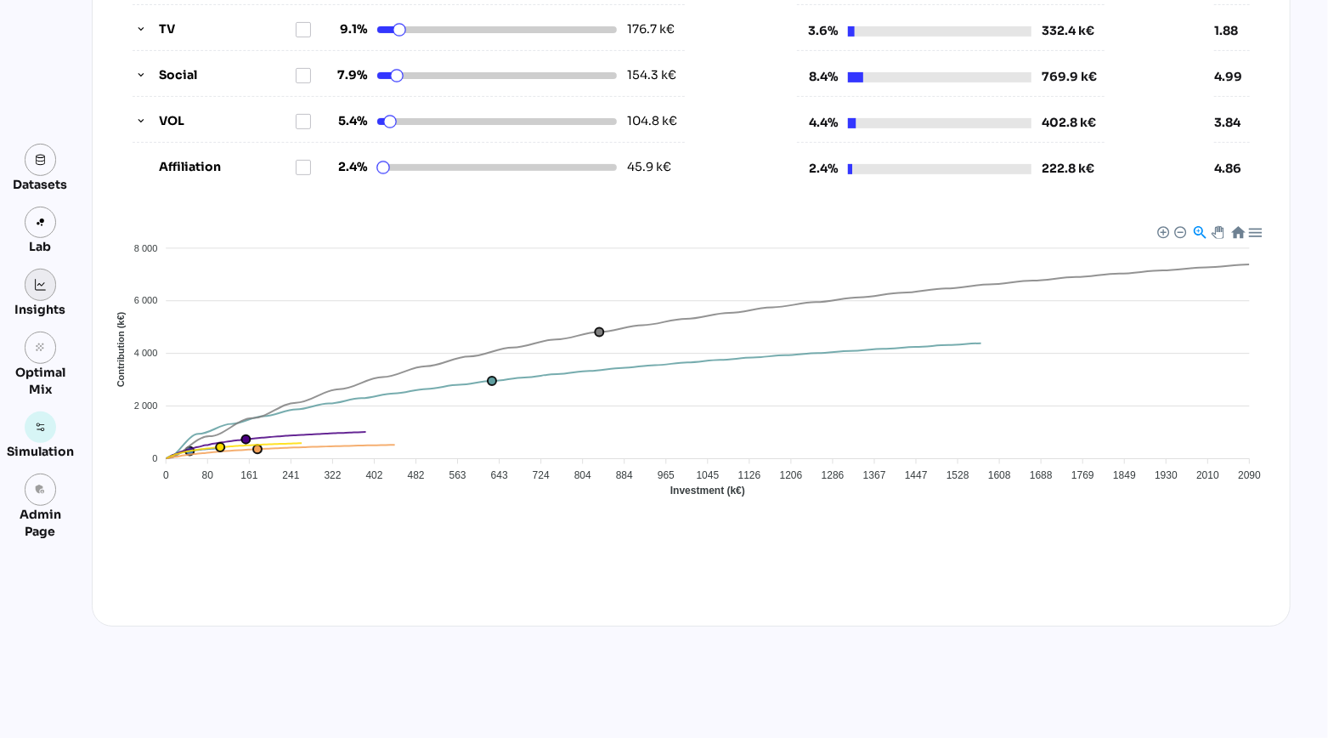
click at [37, 278] on link at bounding box center [41, 285] width 32 height 32
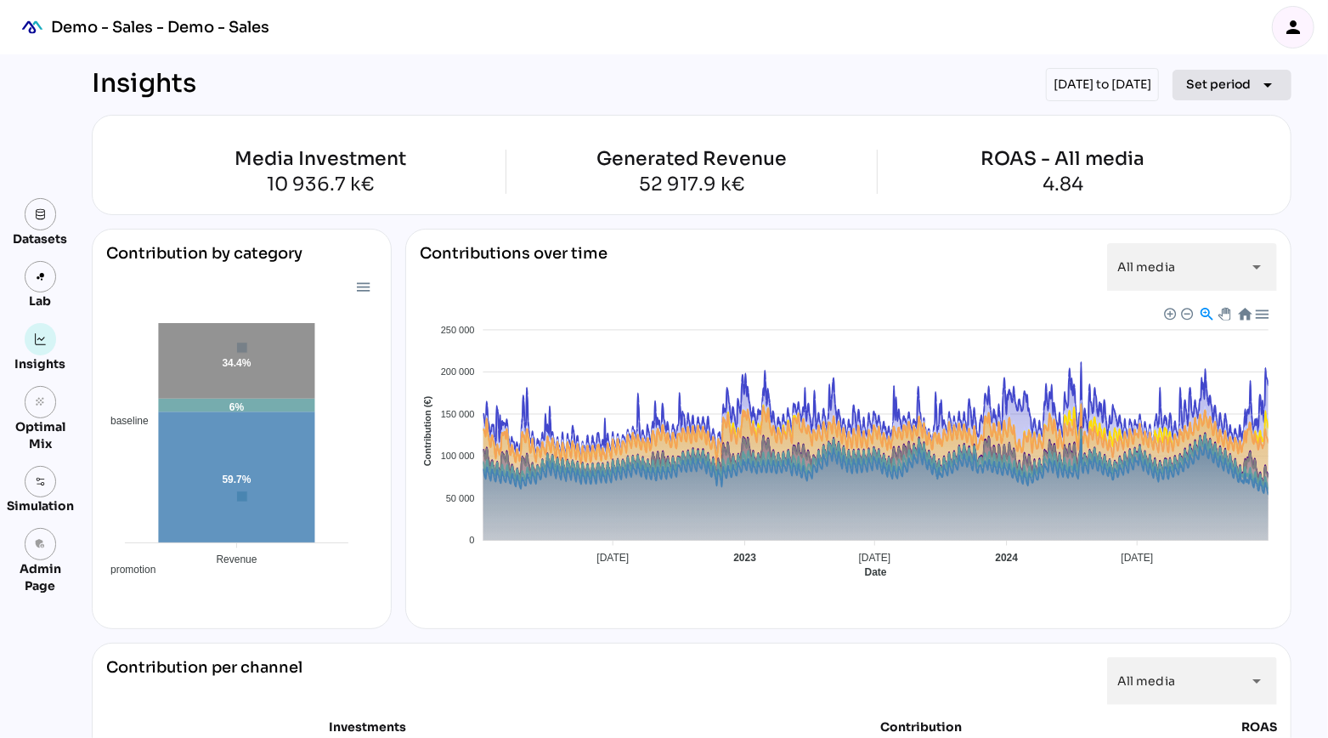
click at [1261, 82] on icon "arrow_drop_down" at bounding box center [1268, 85] width 20 height 20
click at [1223, 174] on div "Year" at bounding box center [1205, 161] width 79 height 27
click at [1206, 196] on div "Half-year" at bounding box center [1205, 202] width 79 height 14
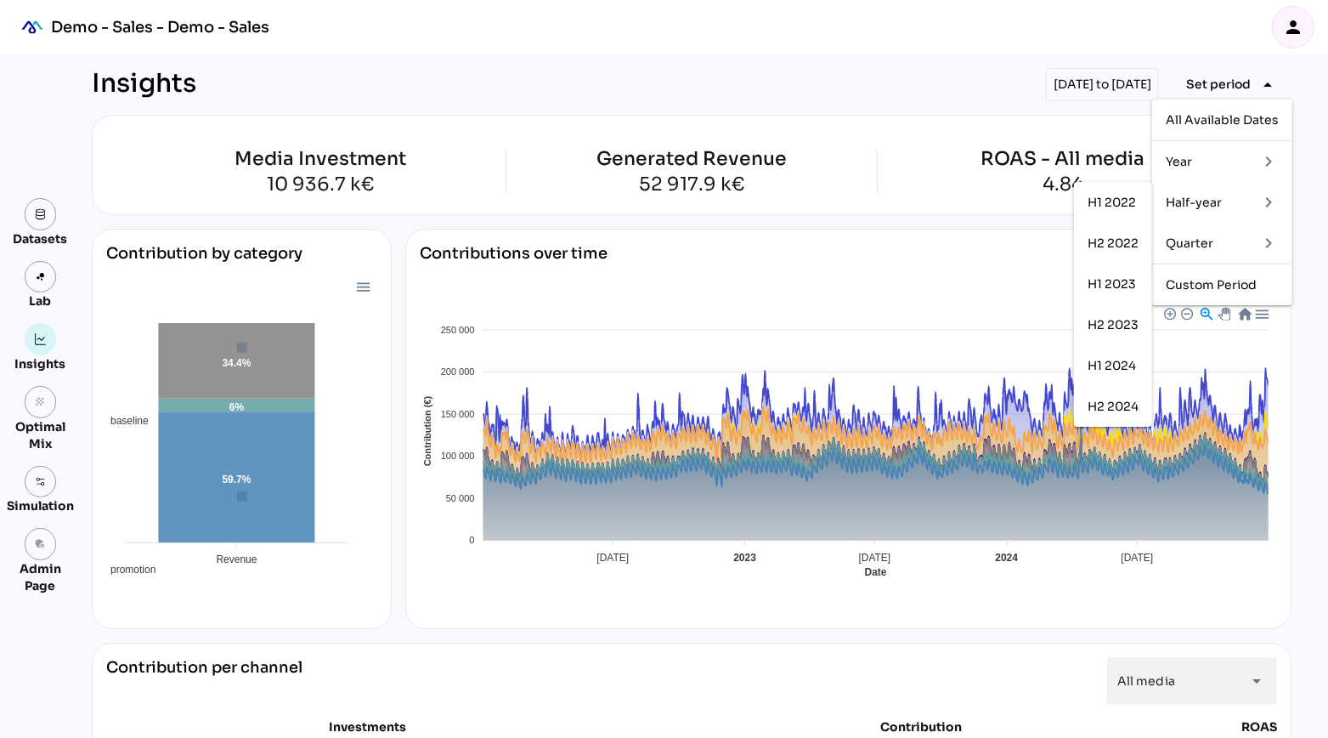
click at [1210, 245] on div "Quarter" at bounding box center [1205, 243] width 79 height 14
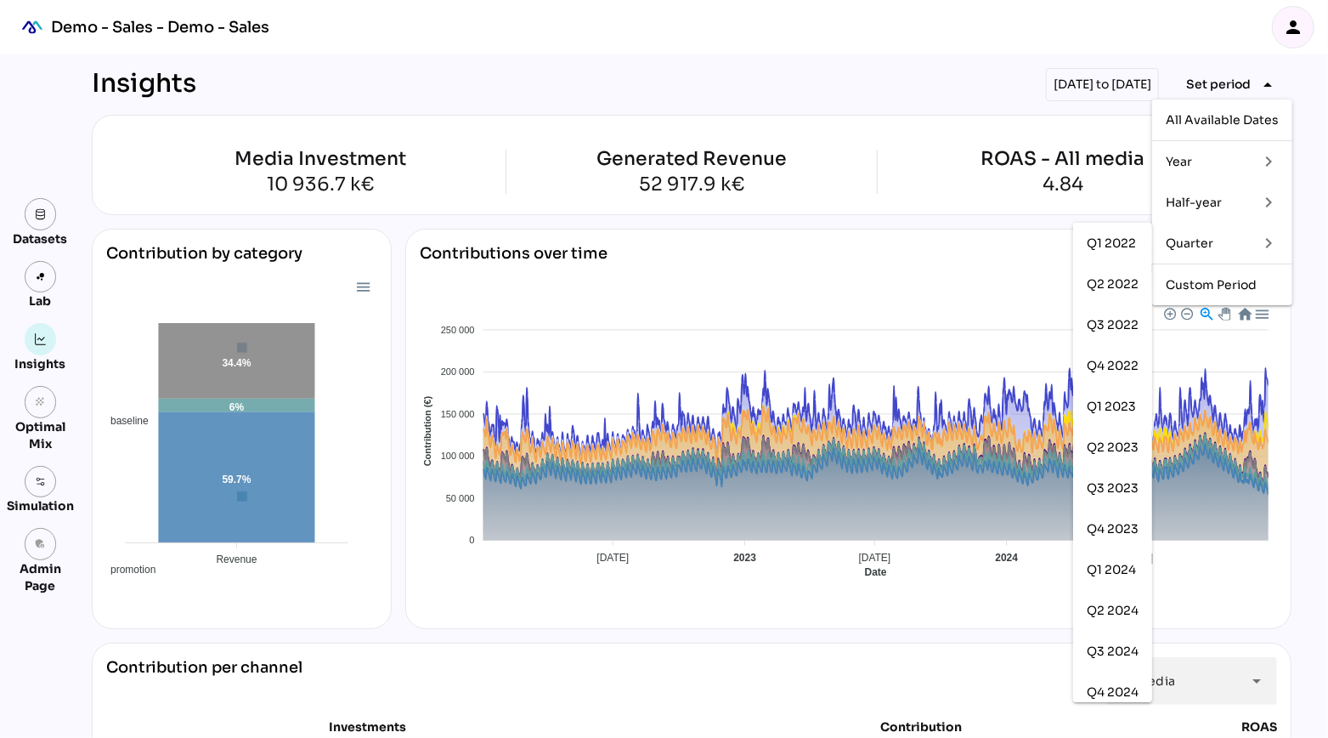
click at [935, 73] on div "Insights 01/07/2024 to 31/12/2024 Set period arrow_drop_down" at bounding box center [692, 84] width 1200 height 33
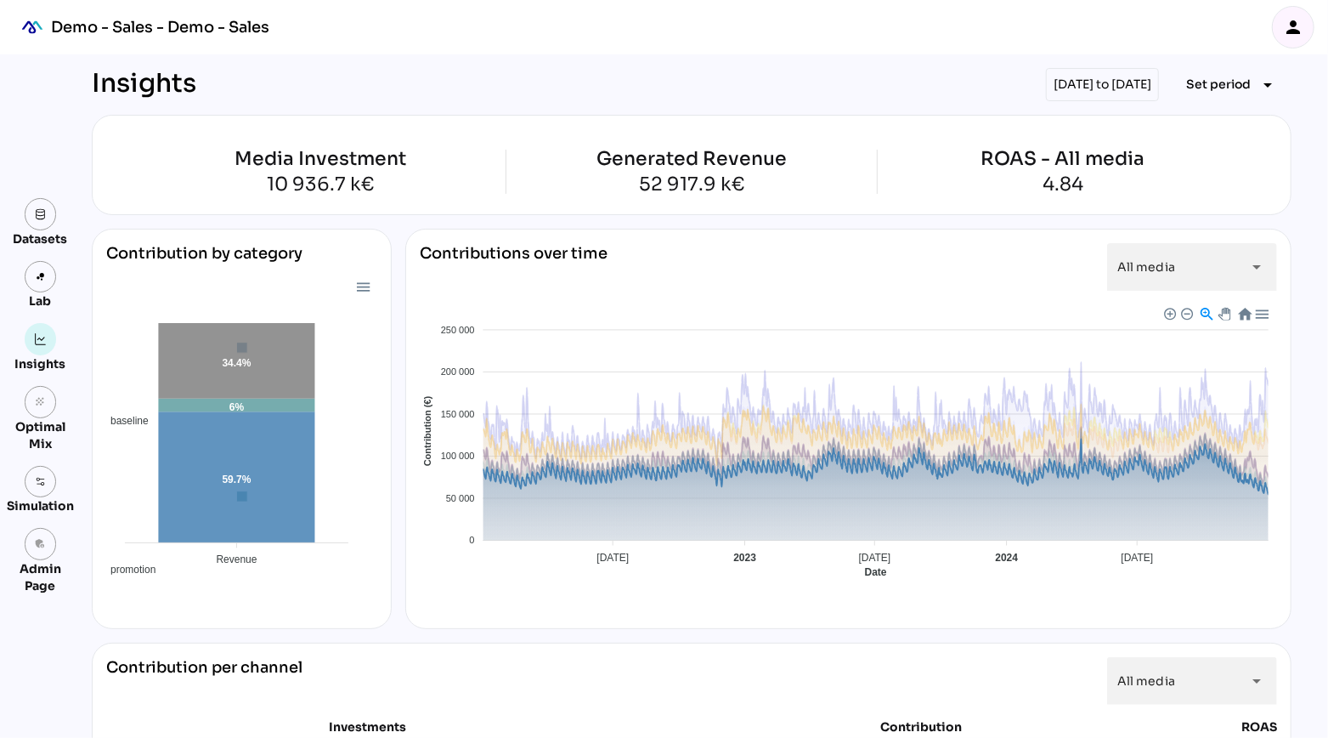
click at [463, 715] on span "Baseline" at bounding box center [437, 721] width 52 height 12
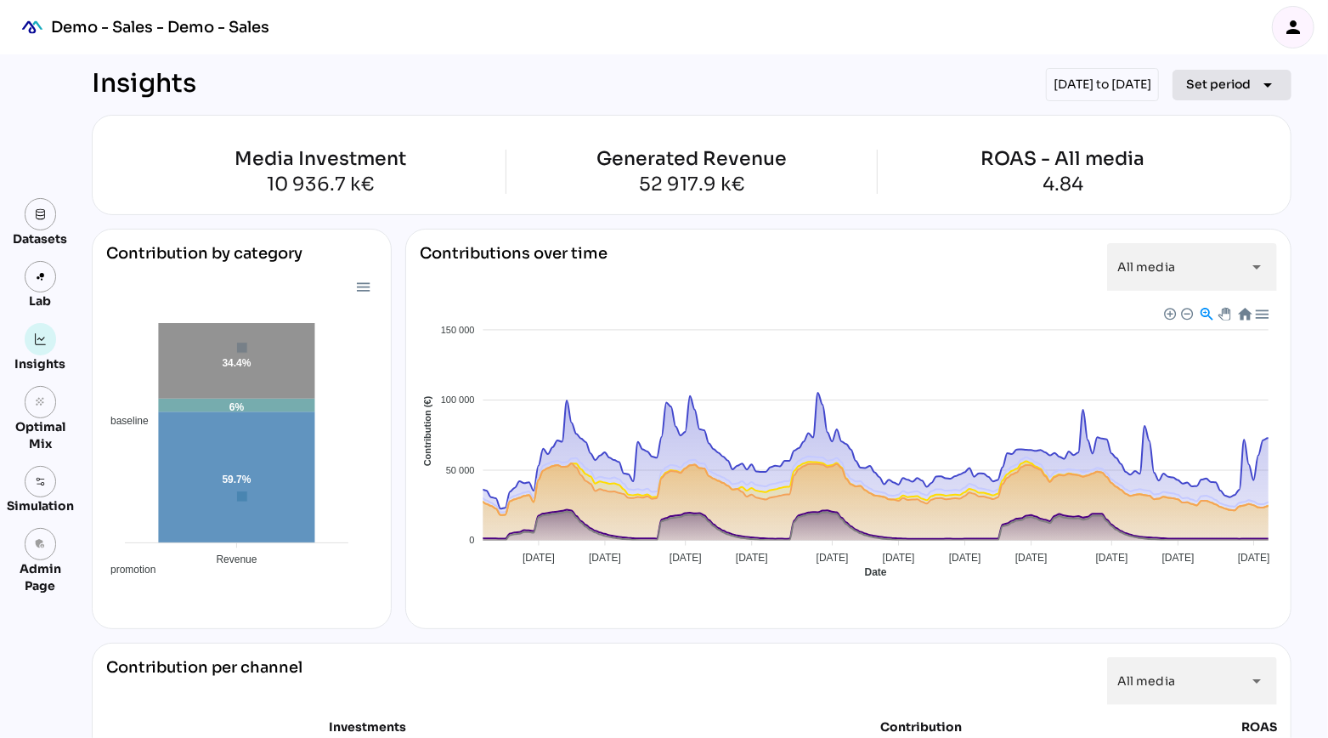
click at [1253, 87] on span "Set period arrow_drop_down" at bounding box center [1232, 85] width 92 height 24
click at [928, 76] on div "Insights 01/07/2024 to 31/12/2024 Set period arrow_drop_down" at bounding box center [692, 84] width 1200 height 33
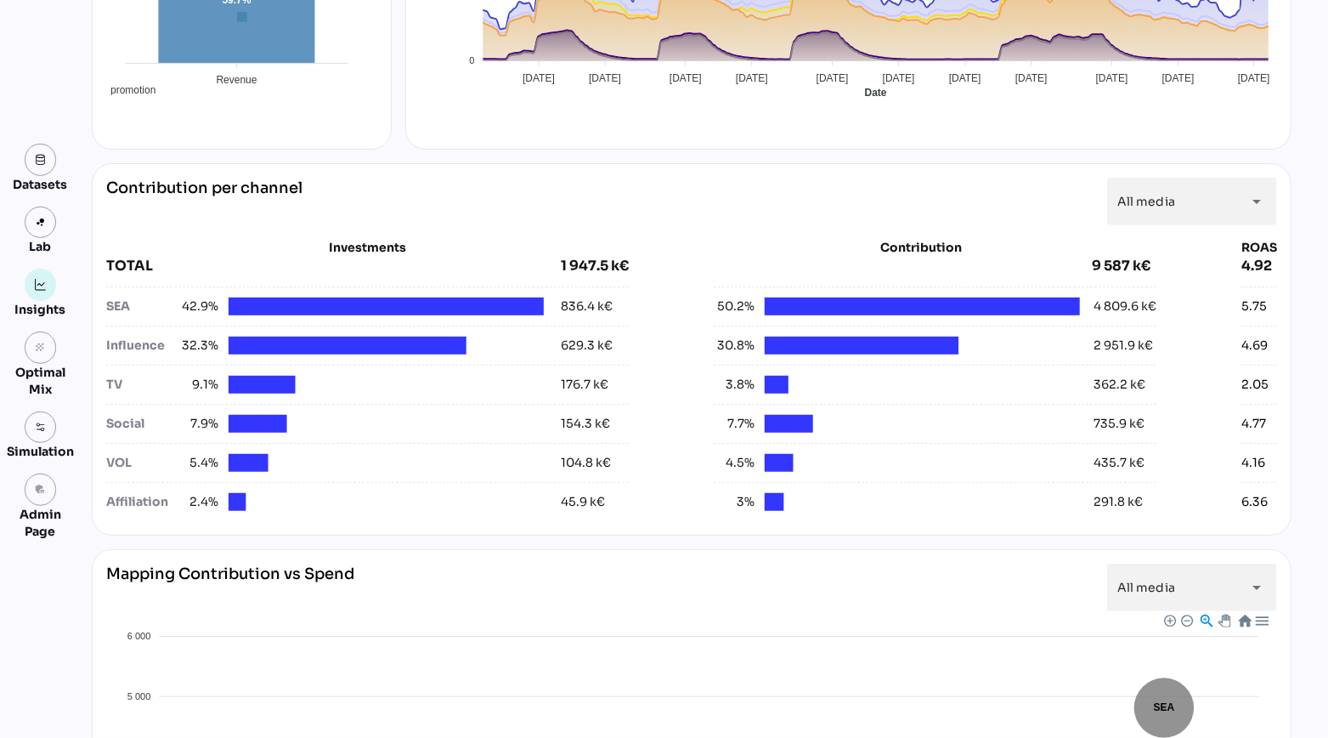
scroll to position [591, 0]
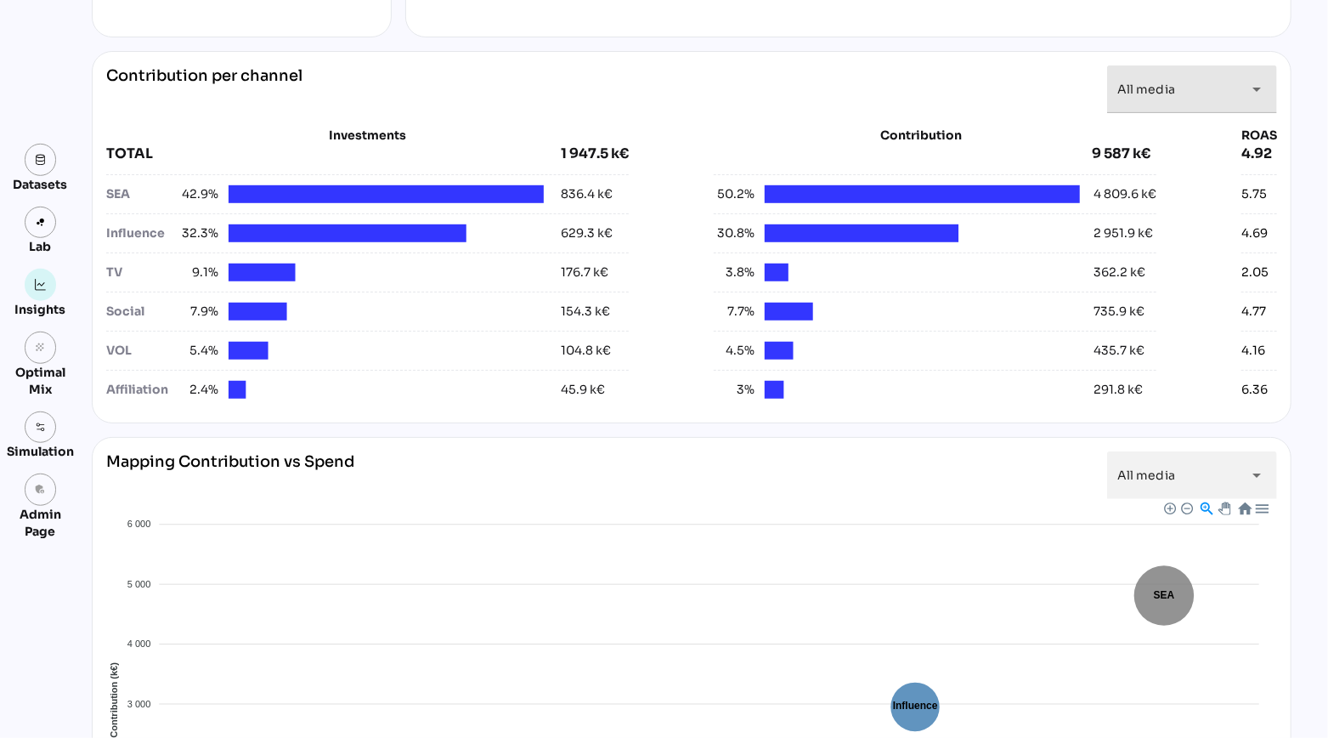
click at [1183, 107] on div "All media *********" at bounding box center [1177, 89] width 119 height 48
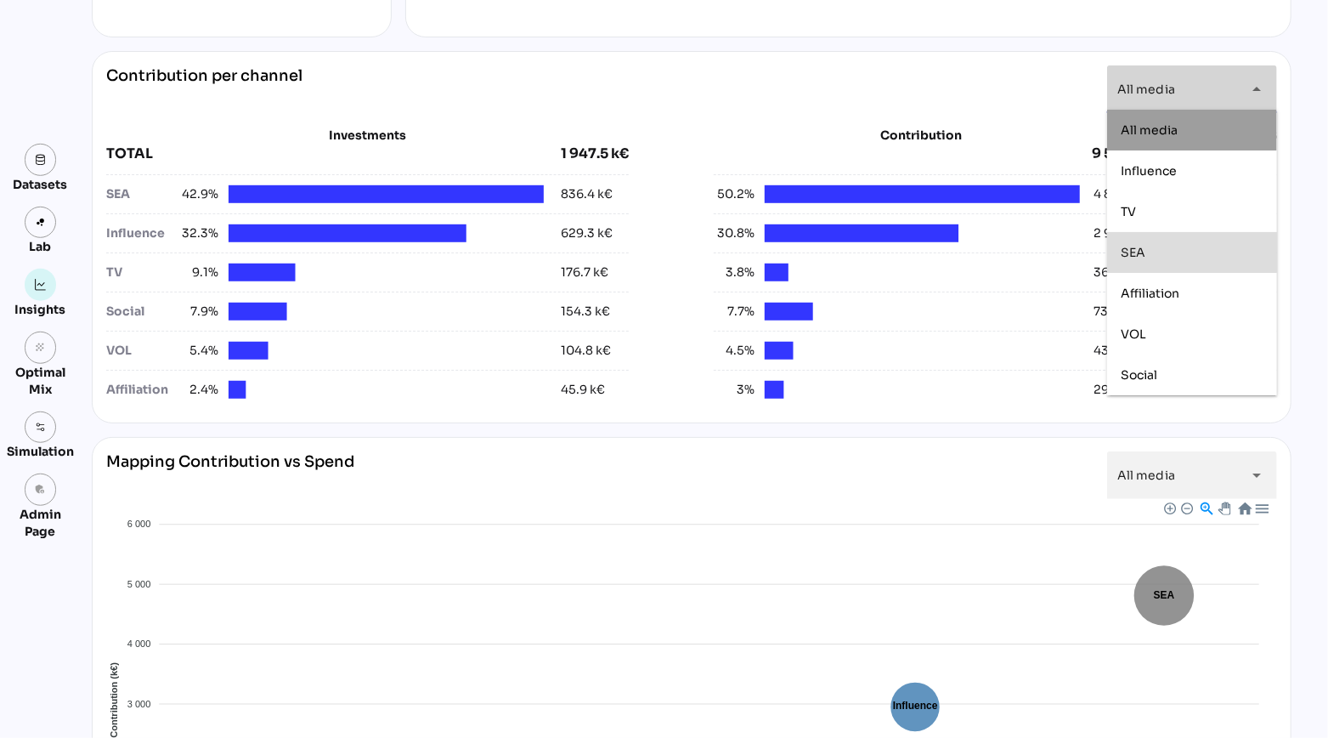
click at [1136, 236] on div "SEA" at bounding box center [1192, 252] width 170 height 41
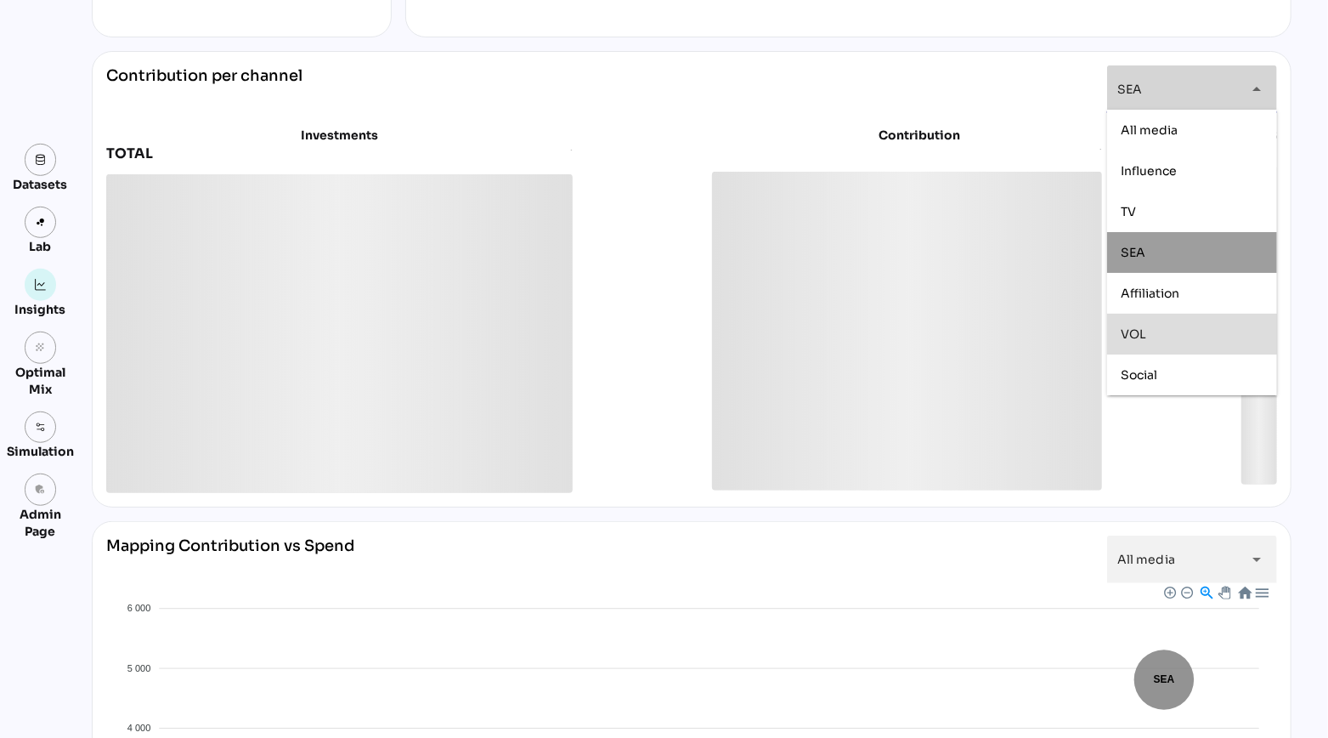
click at [1152, 330] on div "VOL" at bounding box center [1192, 334] width 143 height 14
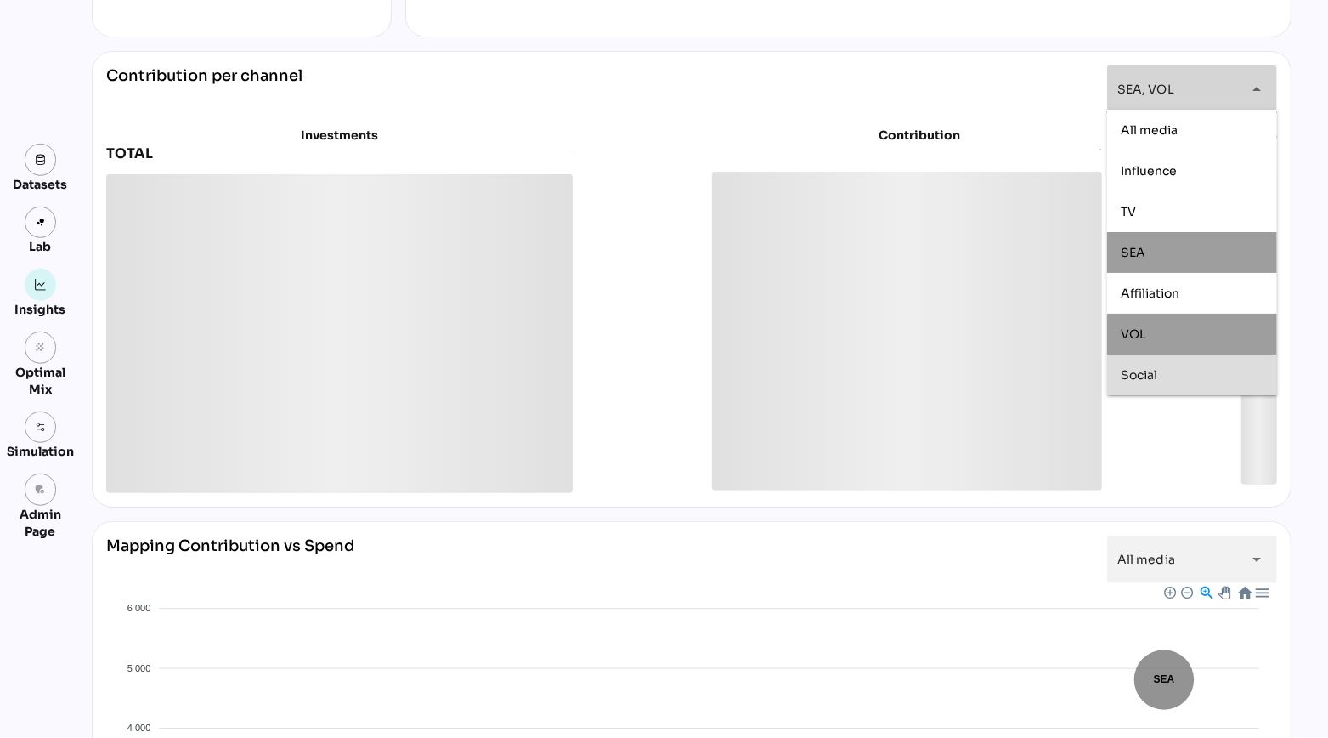
click at [1152, 378] on span "Social" at bounding box center [1139, 374] width 37 height 15
type input "**********"
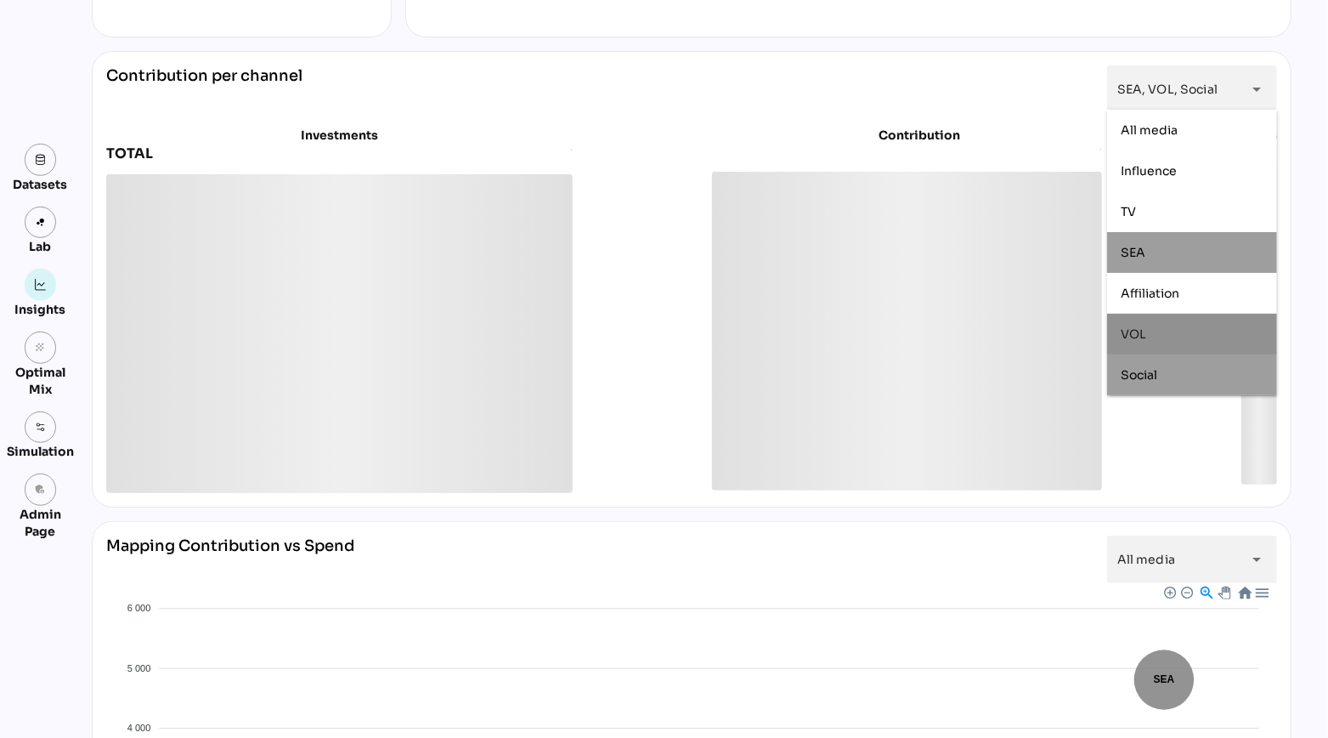
click at [864, 69] on div "**********" at bounding box center [691, 89] width 1171 height 48
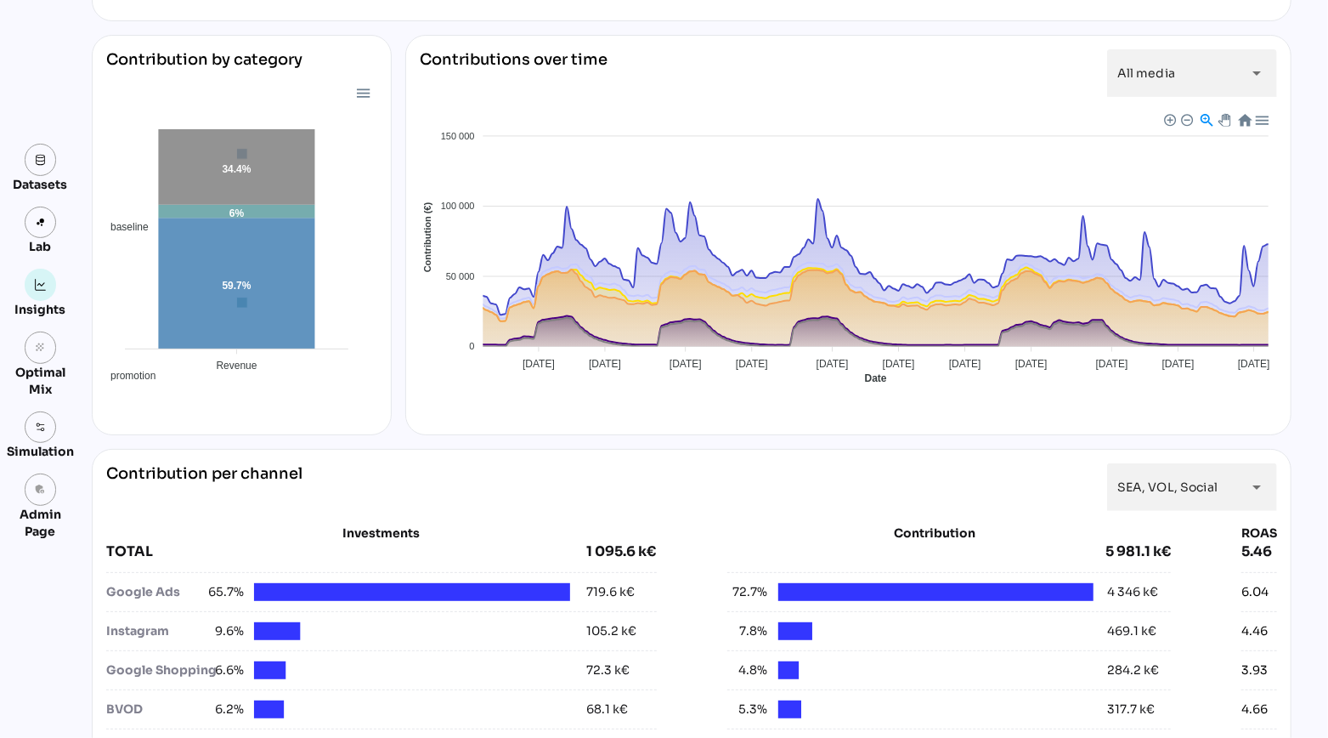
scroll to position [0, 0]
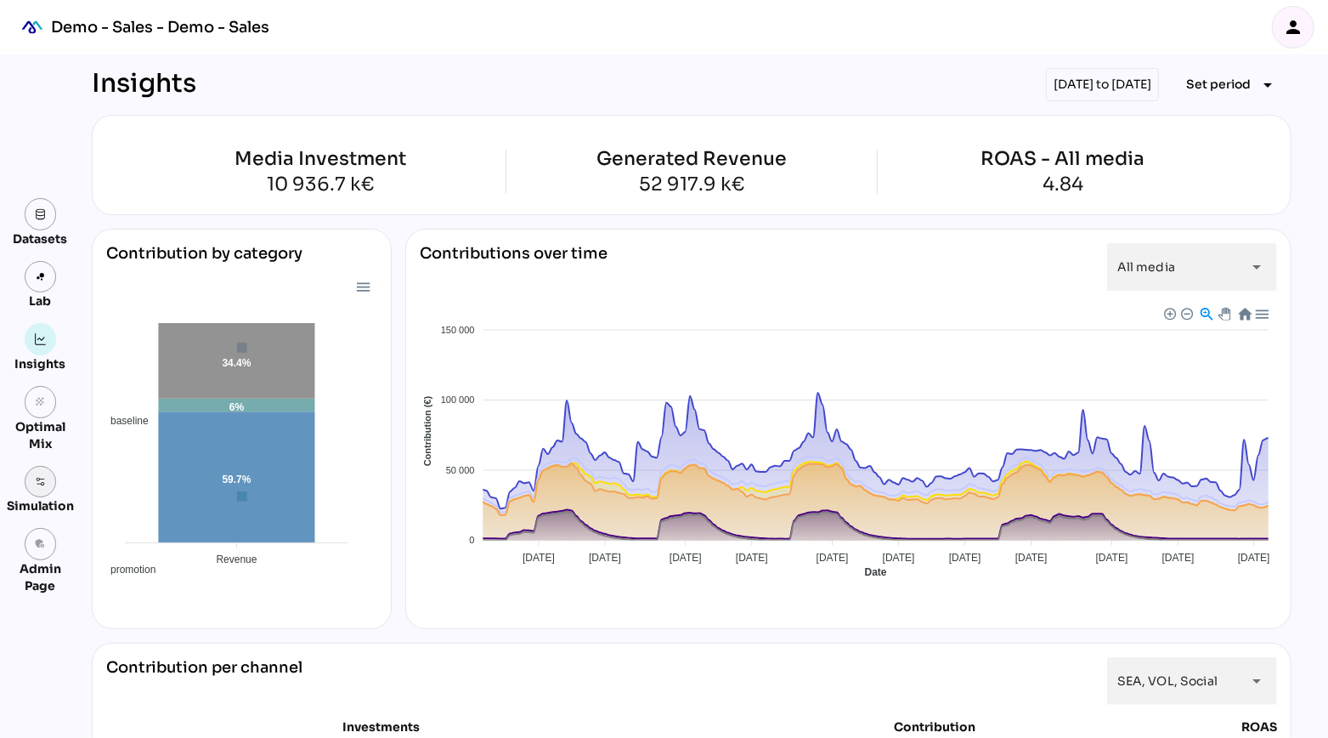
click at [37, 489] on link at bounding box center [41, 482] width 32 height 32
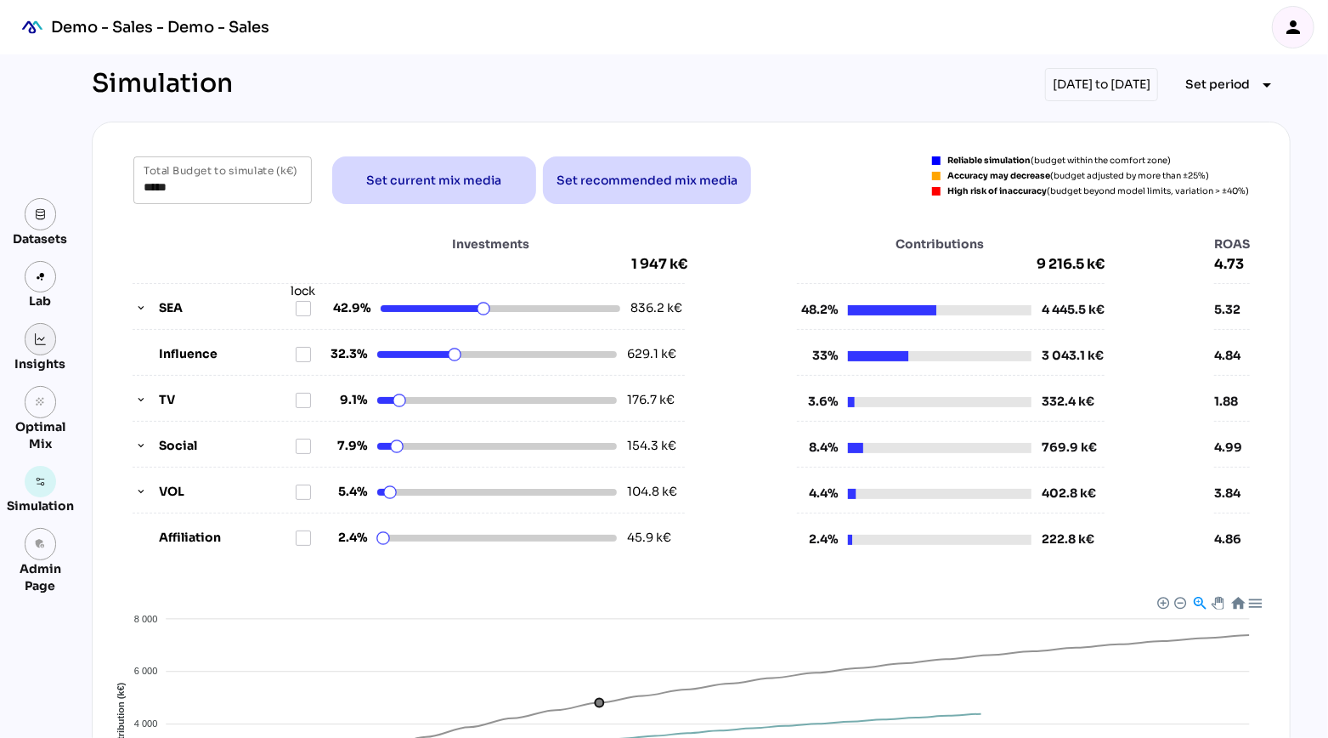
click at [35, 342] on img at bounding box center [41, 339] width 12 height 12
